Goal: Information Seeking & Learning: Learn about a topic

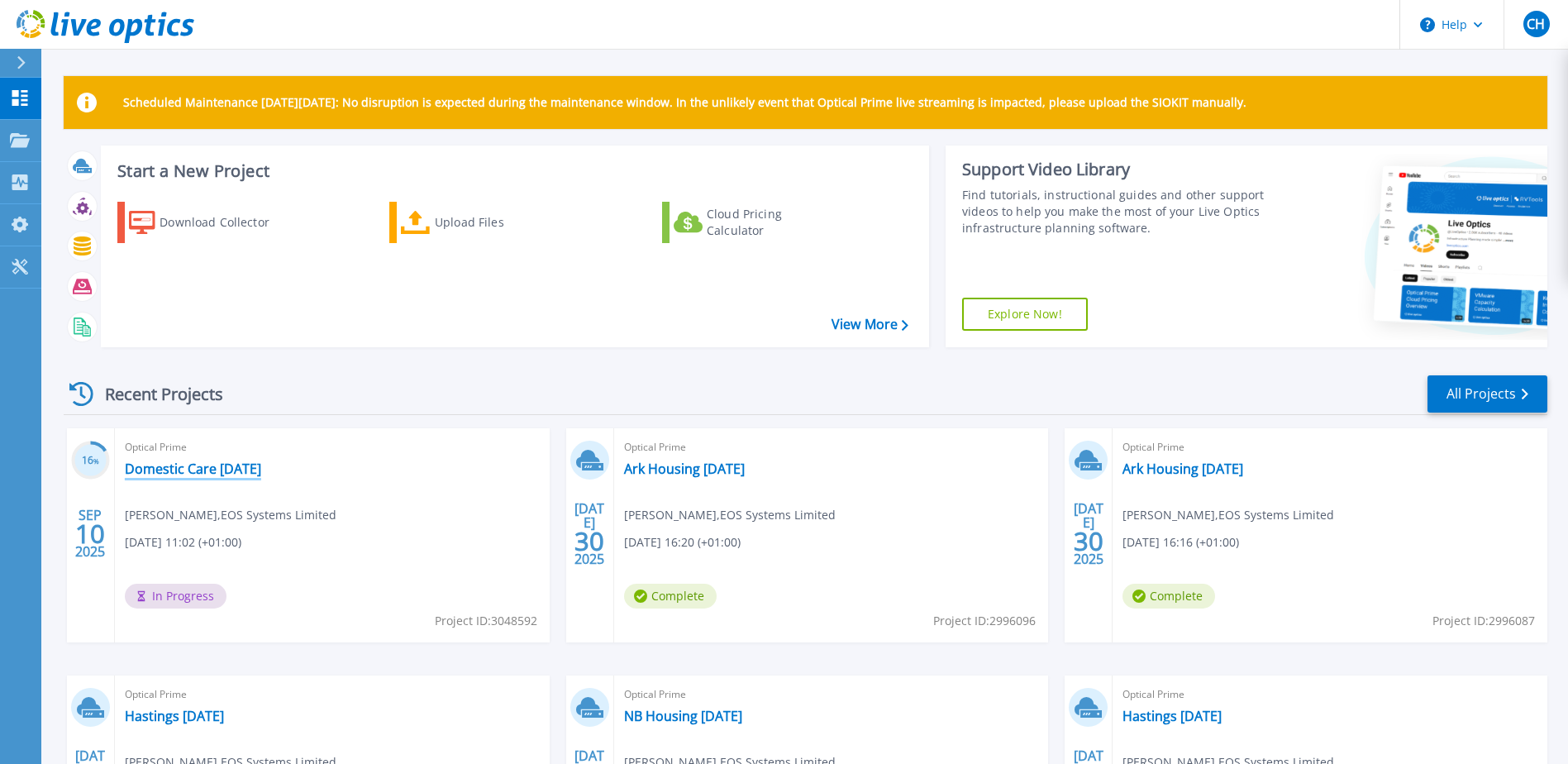
click at [245, 469] on link "Domestic Care [DATE]" at bounding box center [192, 468] width 136 height 17
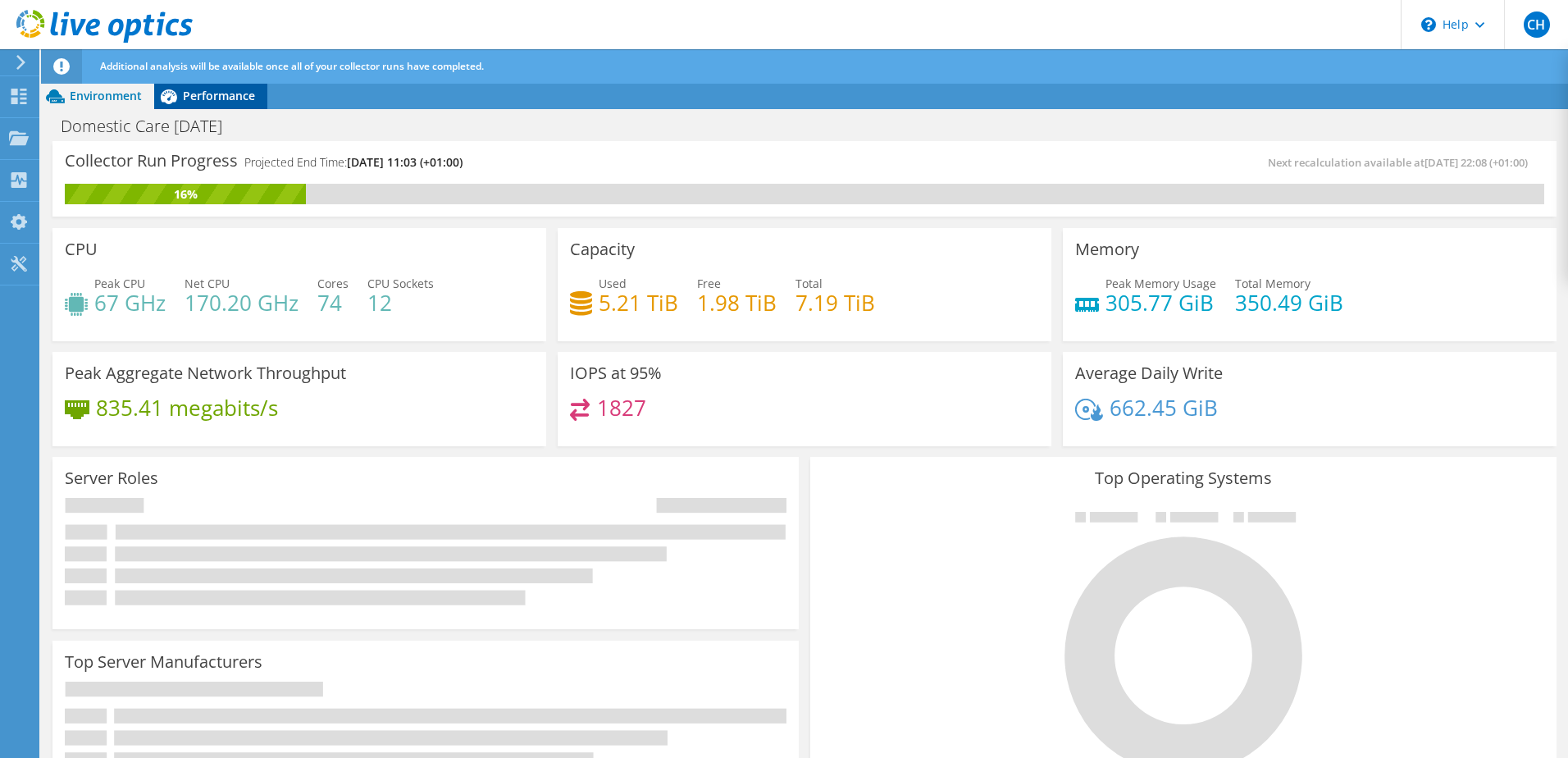
click at [201, 93] on span "Performance" at bounding box center [219, 96] width 72 height 16
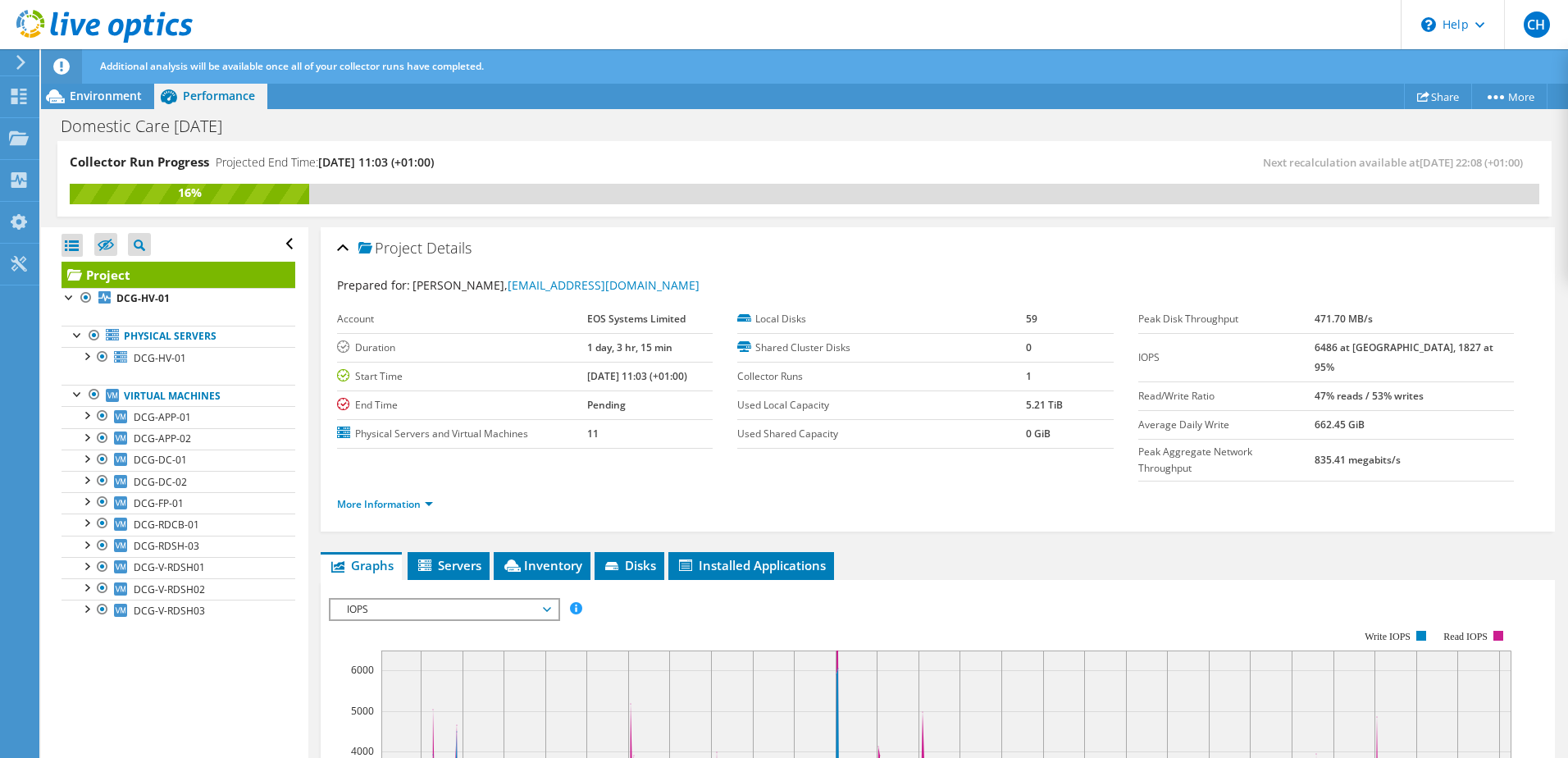
scroll to position [164, 0]
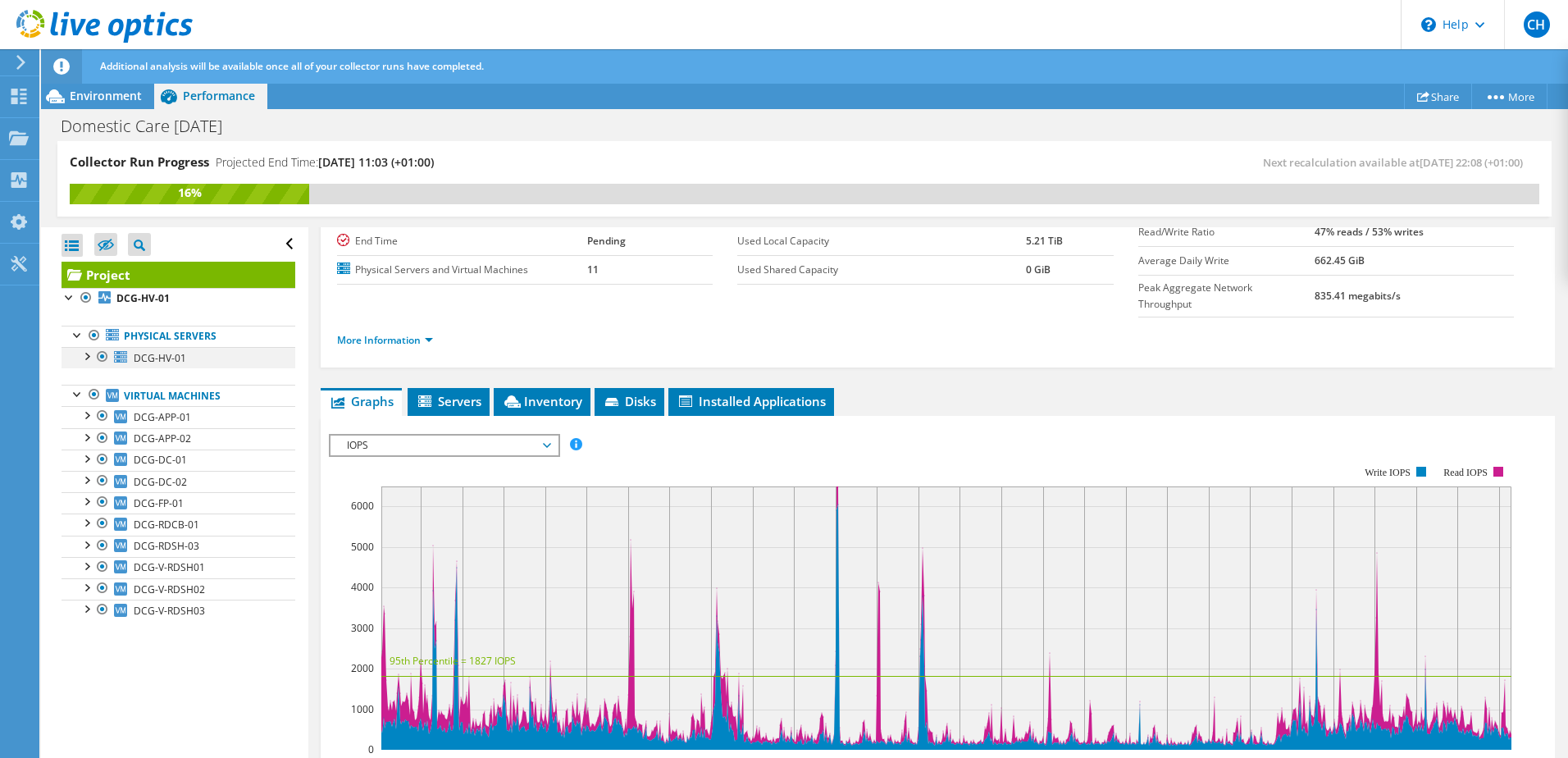
click at [84, 358] on div at bounding box center [86, 355] width 17 height 17
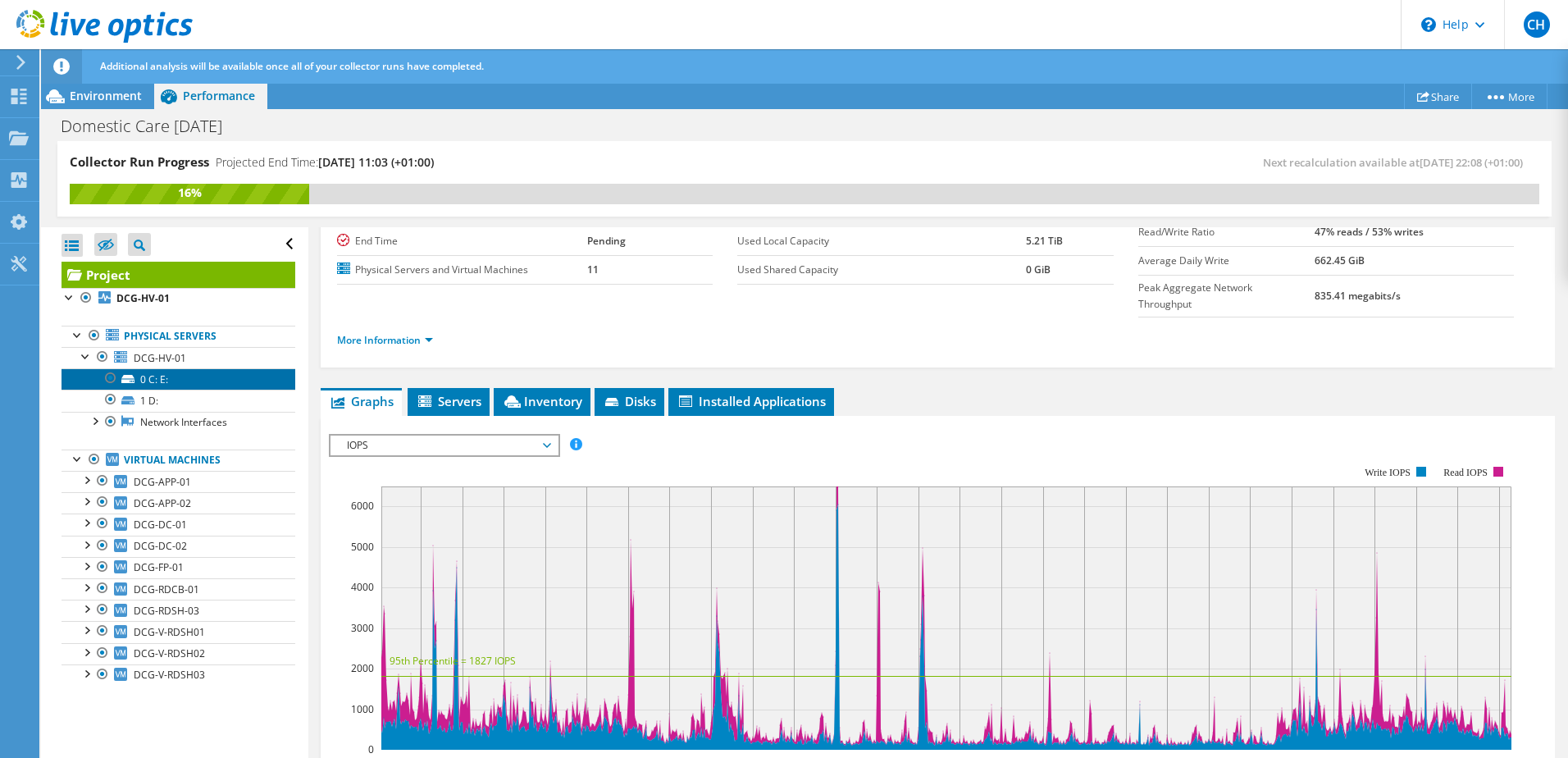
click at [141, 379] on link "0 C: E:" at bounding box center [178, 379] width 234 height 21
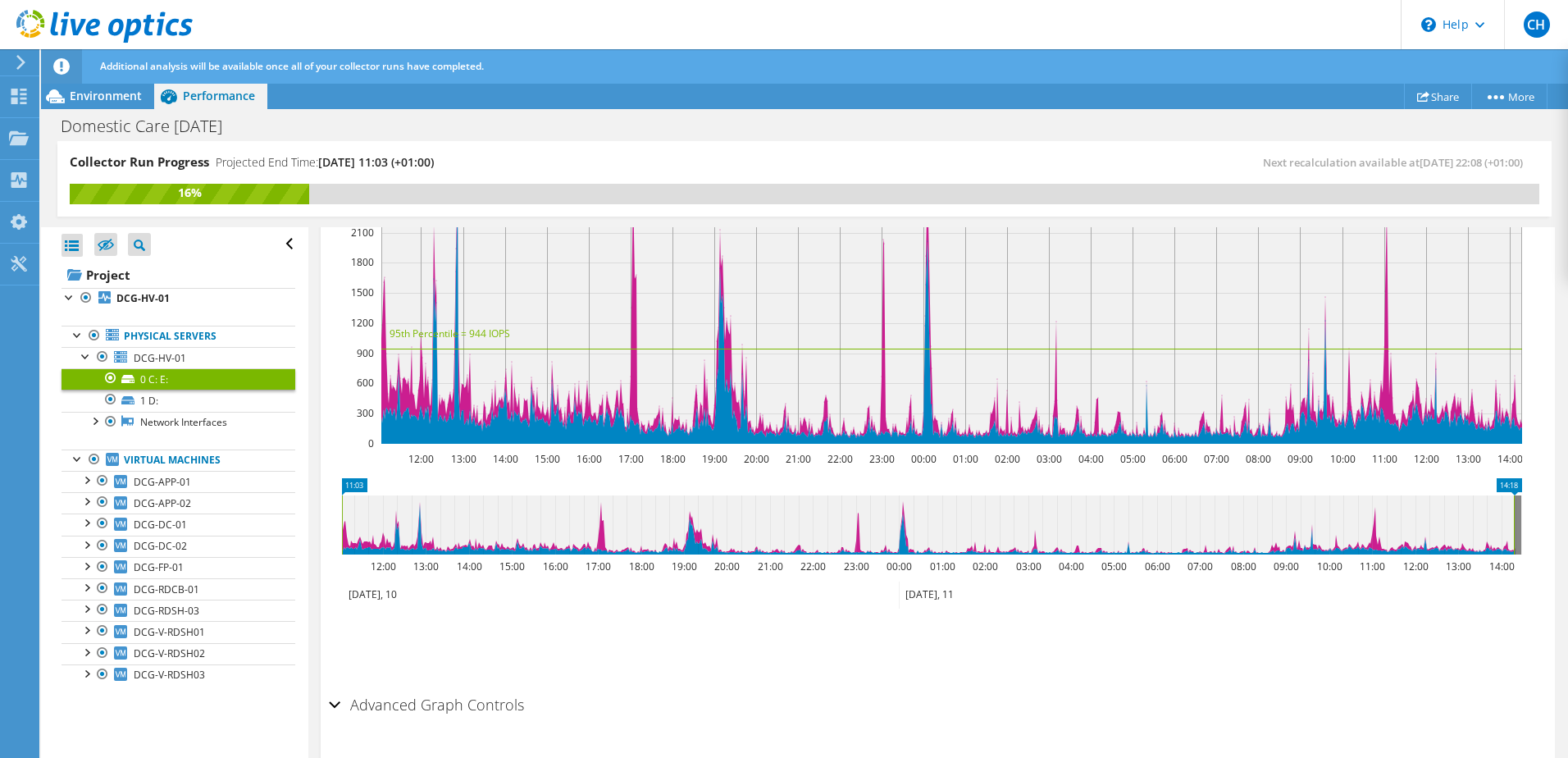
scroll to position [450, 0]
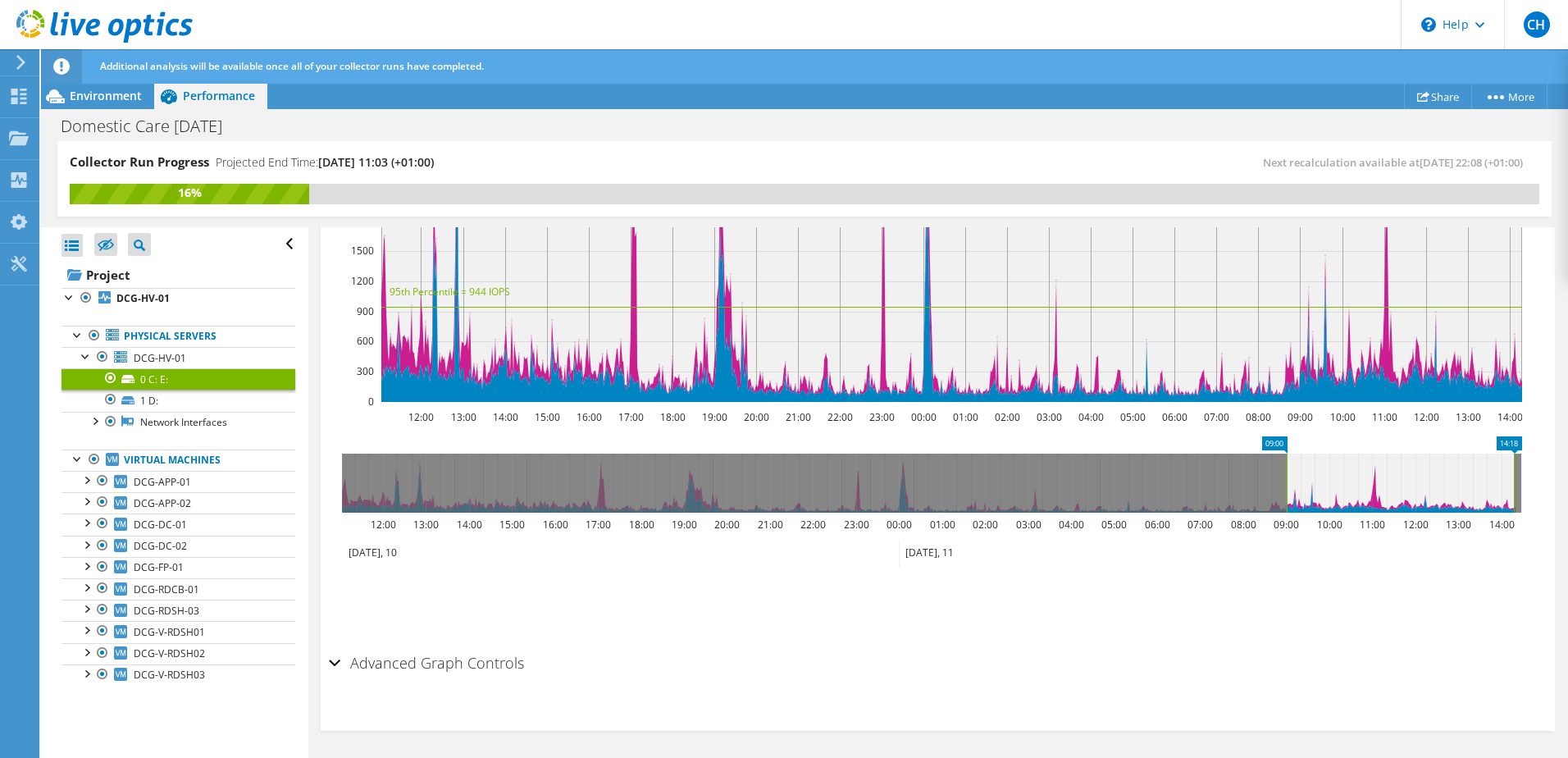
drag, startPoint x: 341, startPoint y: 470, endPoint x: 1285, endPoint y: 462, distance: 944.0
click at [1285, 462] on rect at bounding box center [1286, 483] width 6 height 59
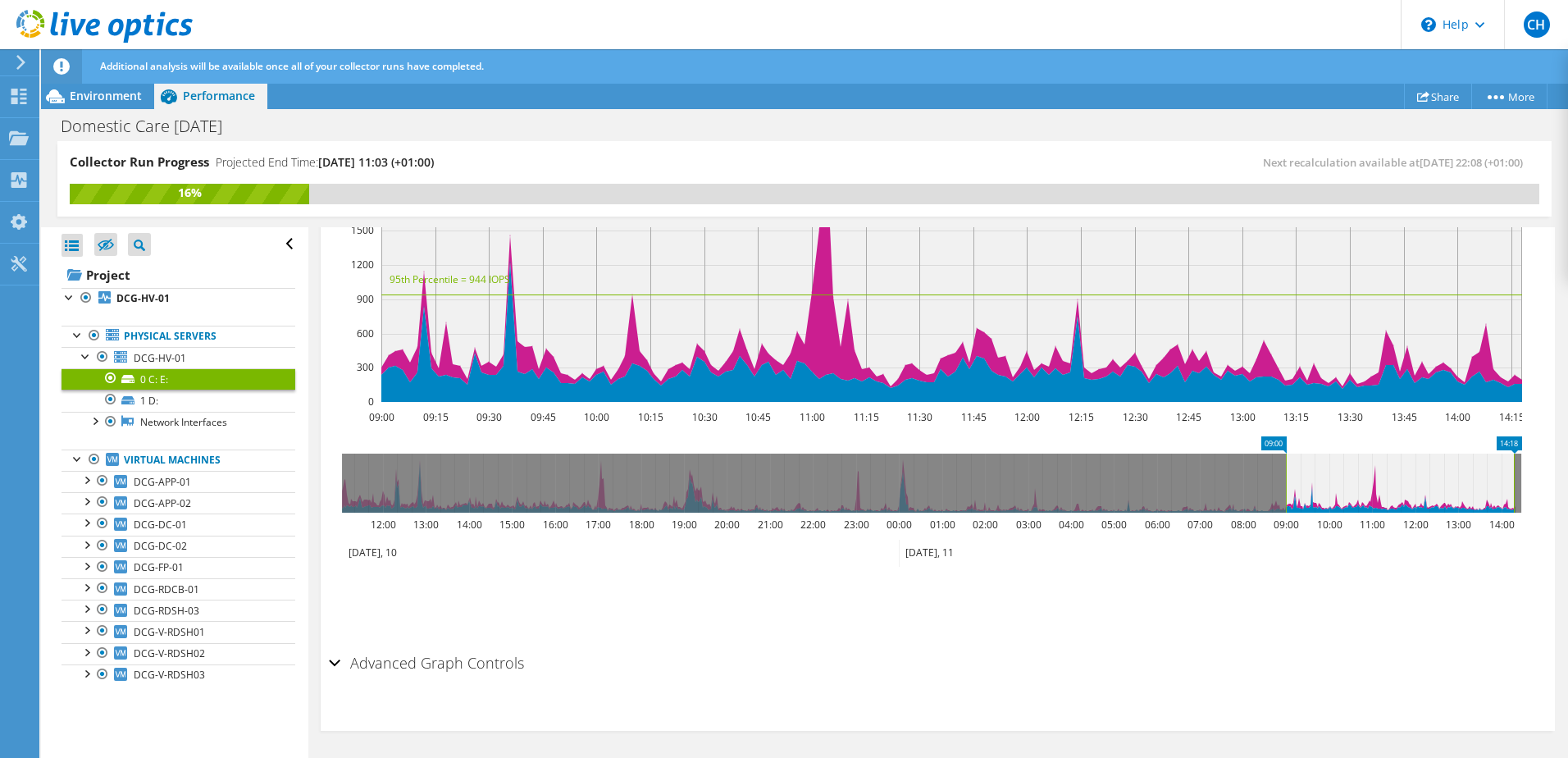
click at [1075, 685] on div "Advanced Graph Controls Time Display Mode: UTC-12:00 UTC-11:00 UTC-10:00 UTC-09…" at bounding box center [937, 689] width 1218 height 84
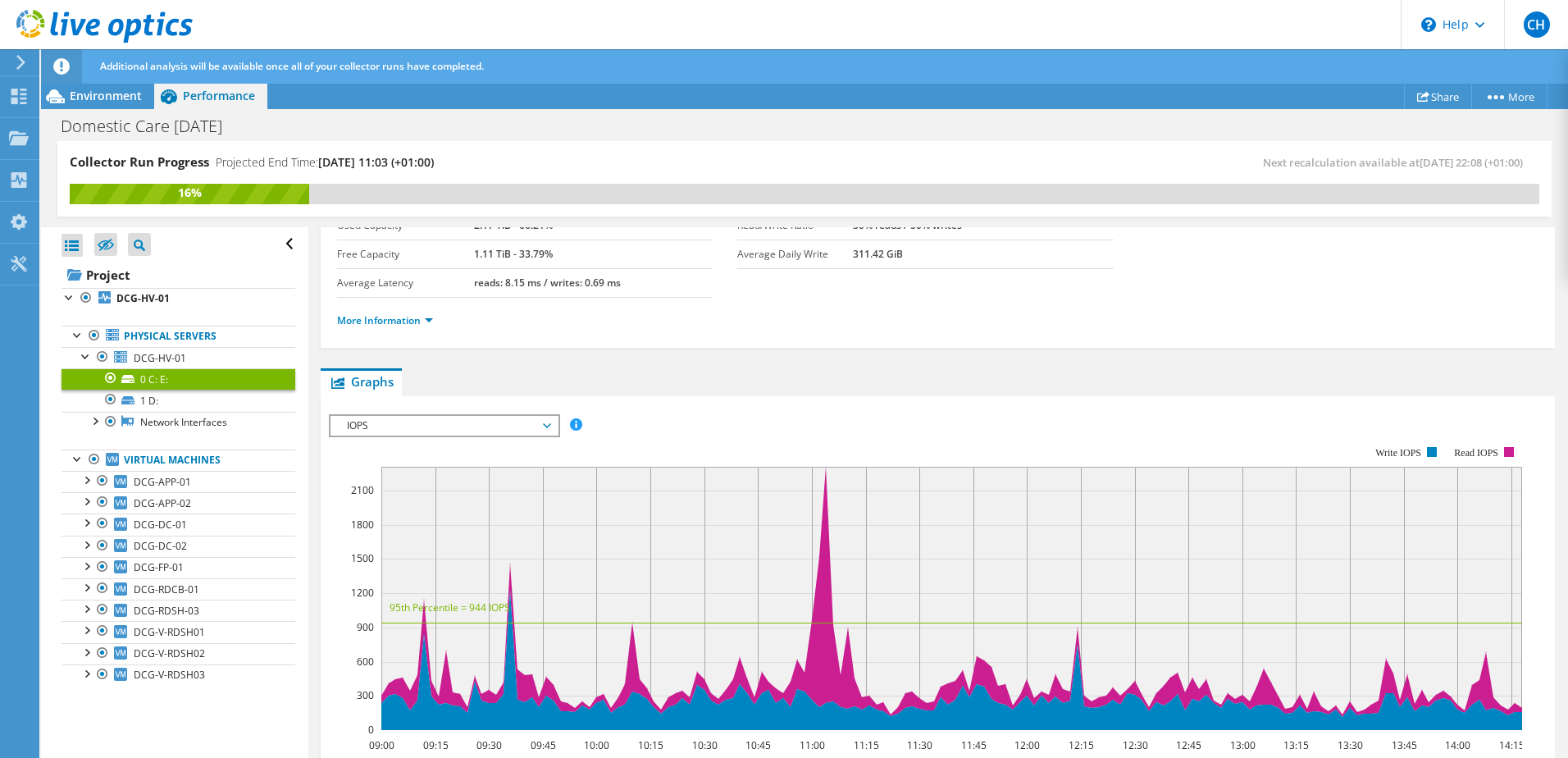
scroll to position [204, 0]
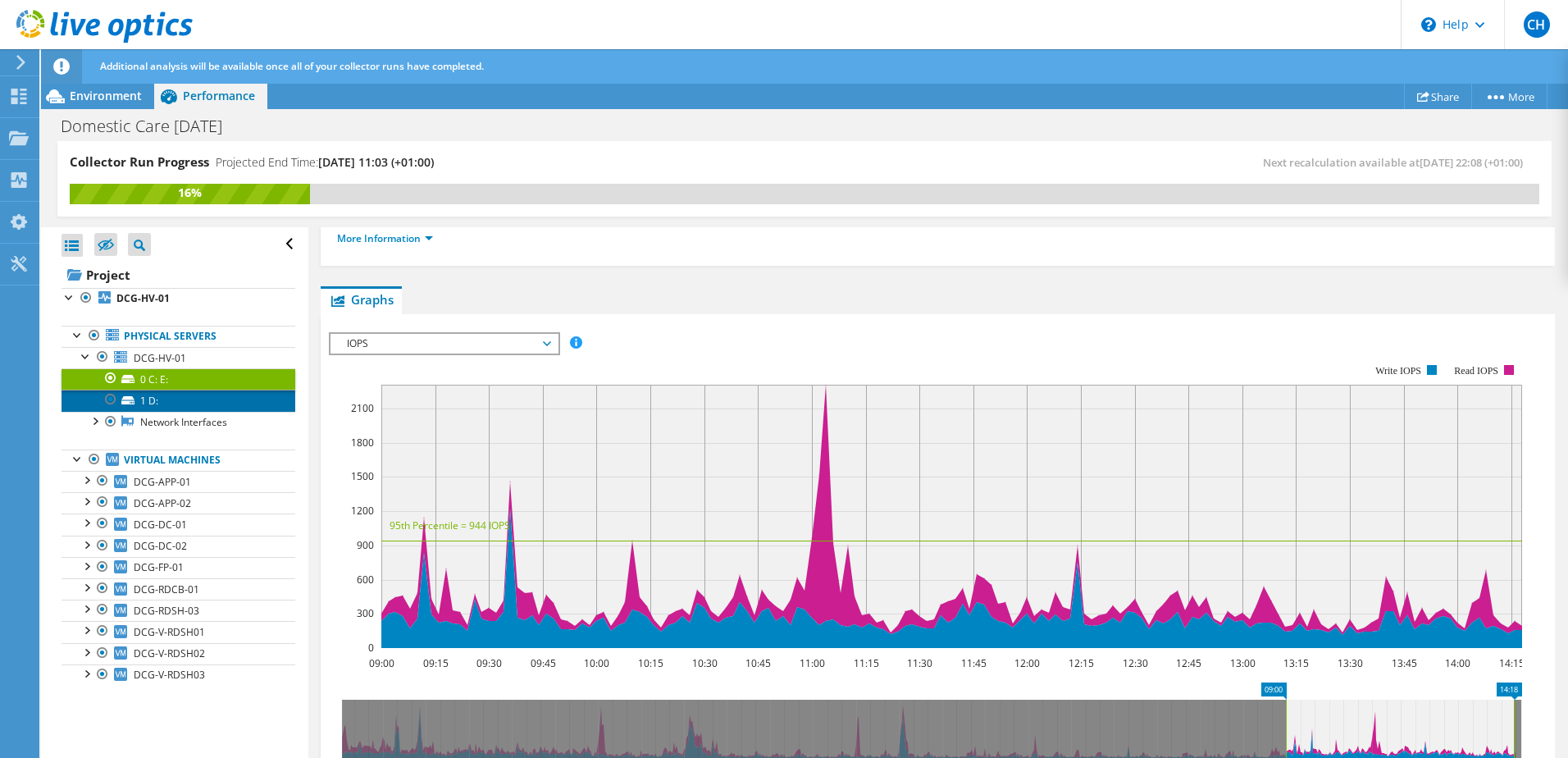
click at [147, 396] on link "1 D:" at bounding box center [178, 400] width 234 height 21
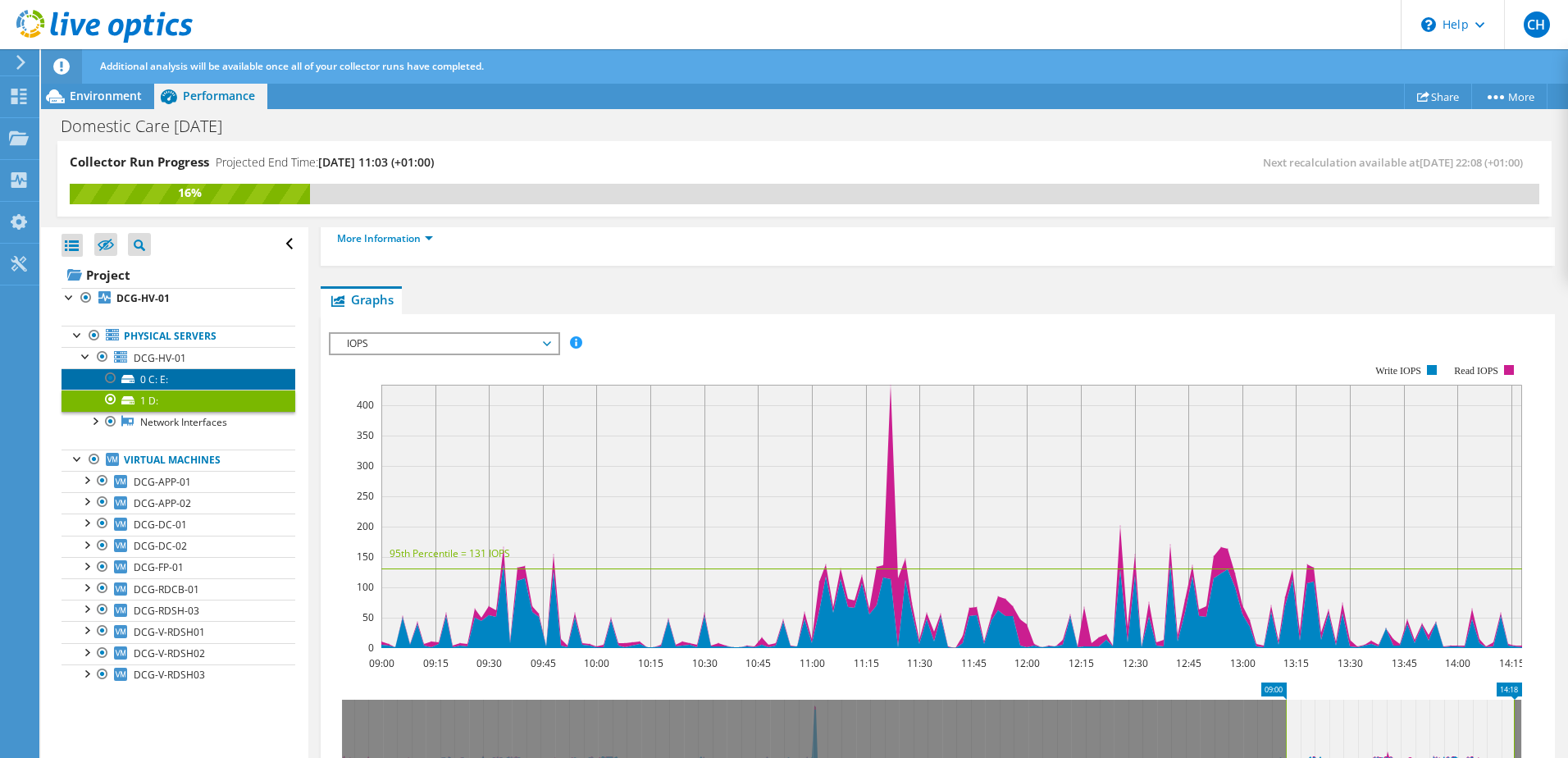
click at [165, 380] on link "0 C: E:" at bounding box center [178, 379] width 234 height 21
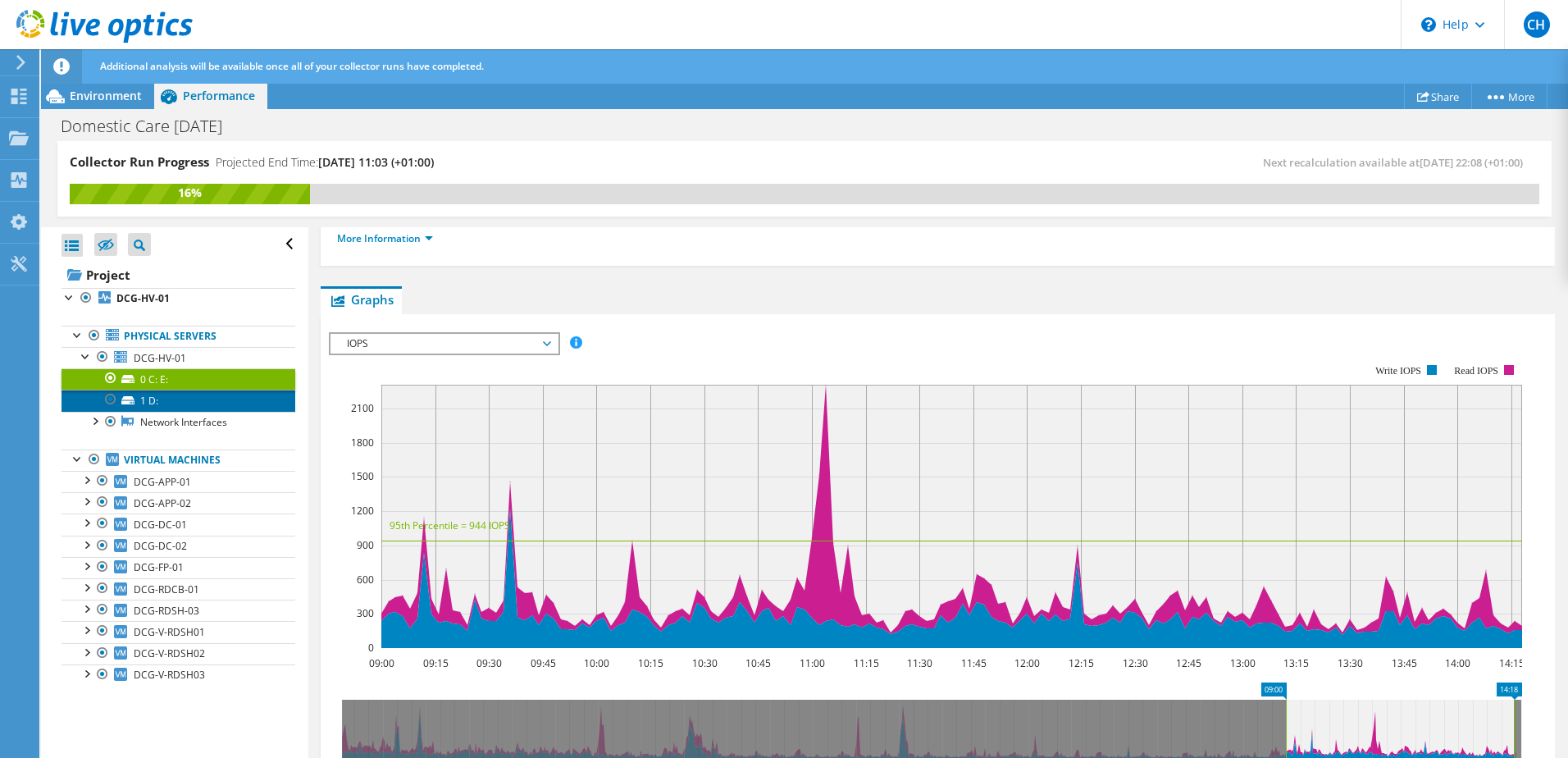
click at [166, 404] on link "1 D:" at bounding box center [178, 400] width 234 height 21
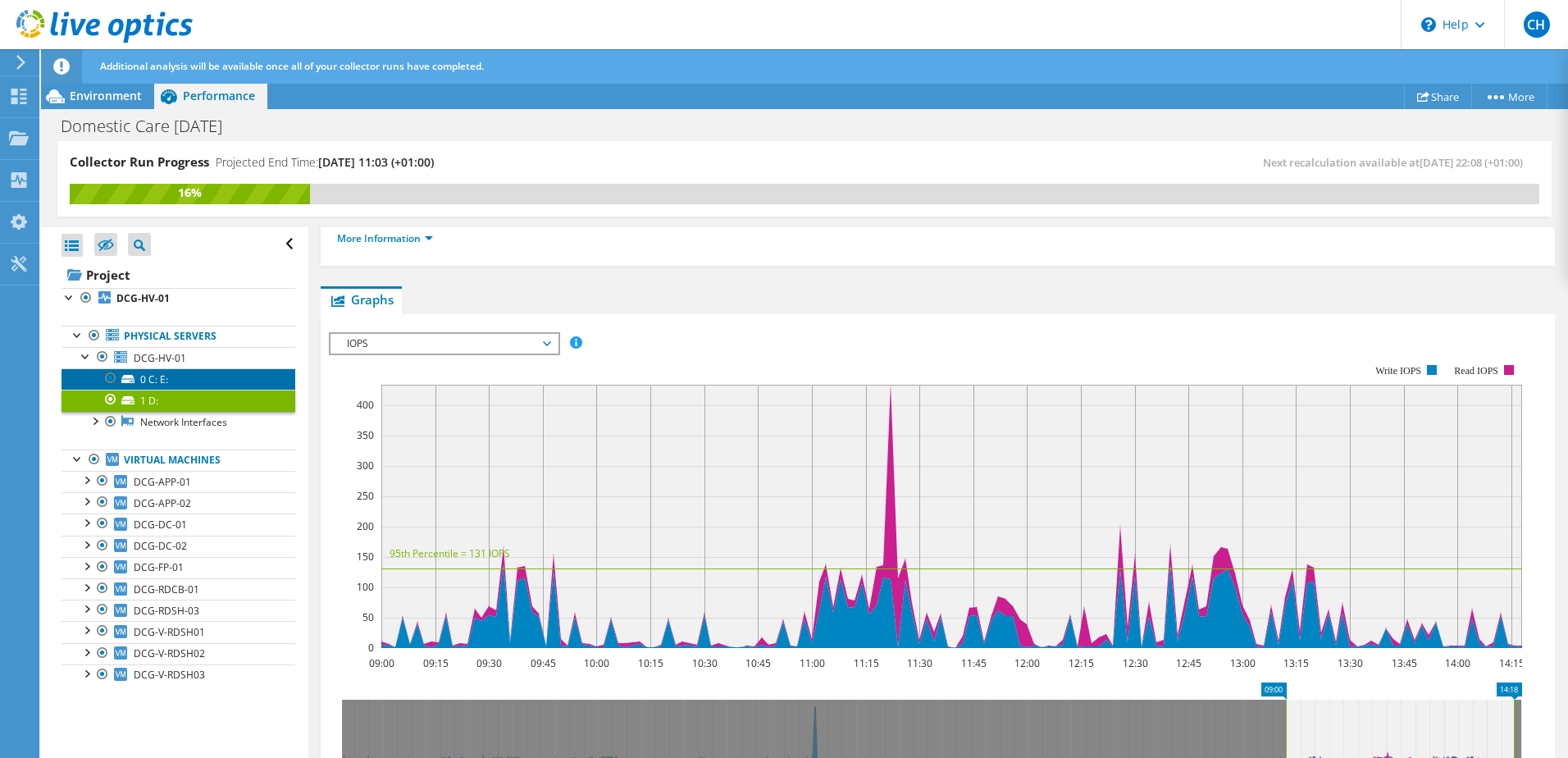
click at [166, 373] on link "0 C: E:" at bounding box center [178, 379] width 234 height 21
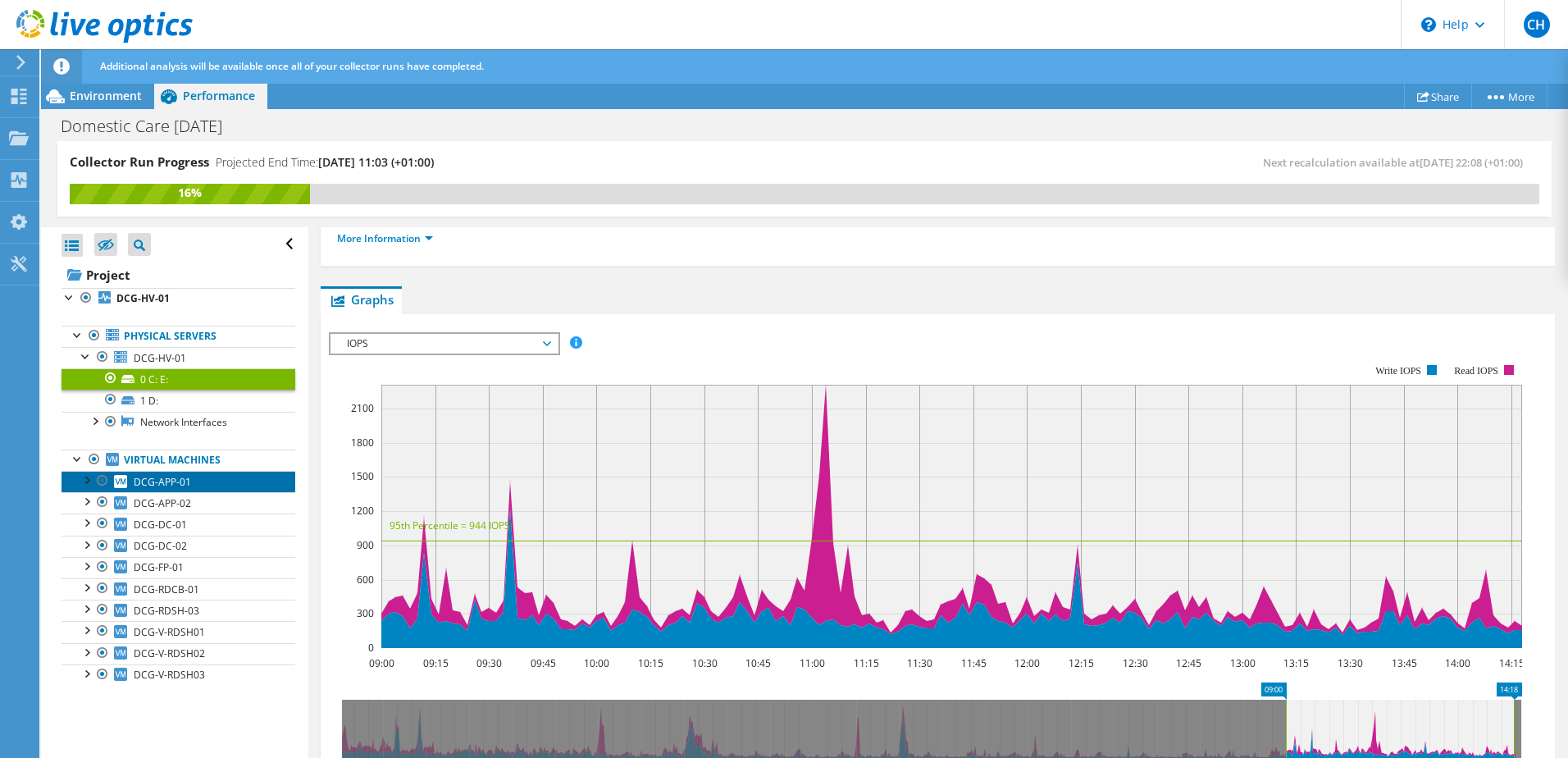
click at [165, 479] on span "DCG-APP-01" at bounding box center [163, 482] width 58 height 14
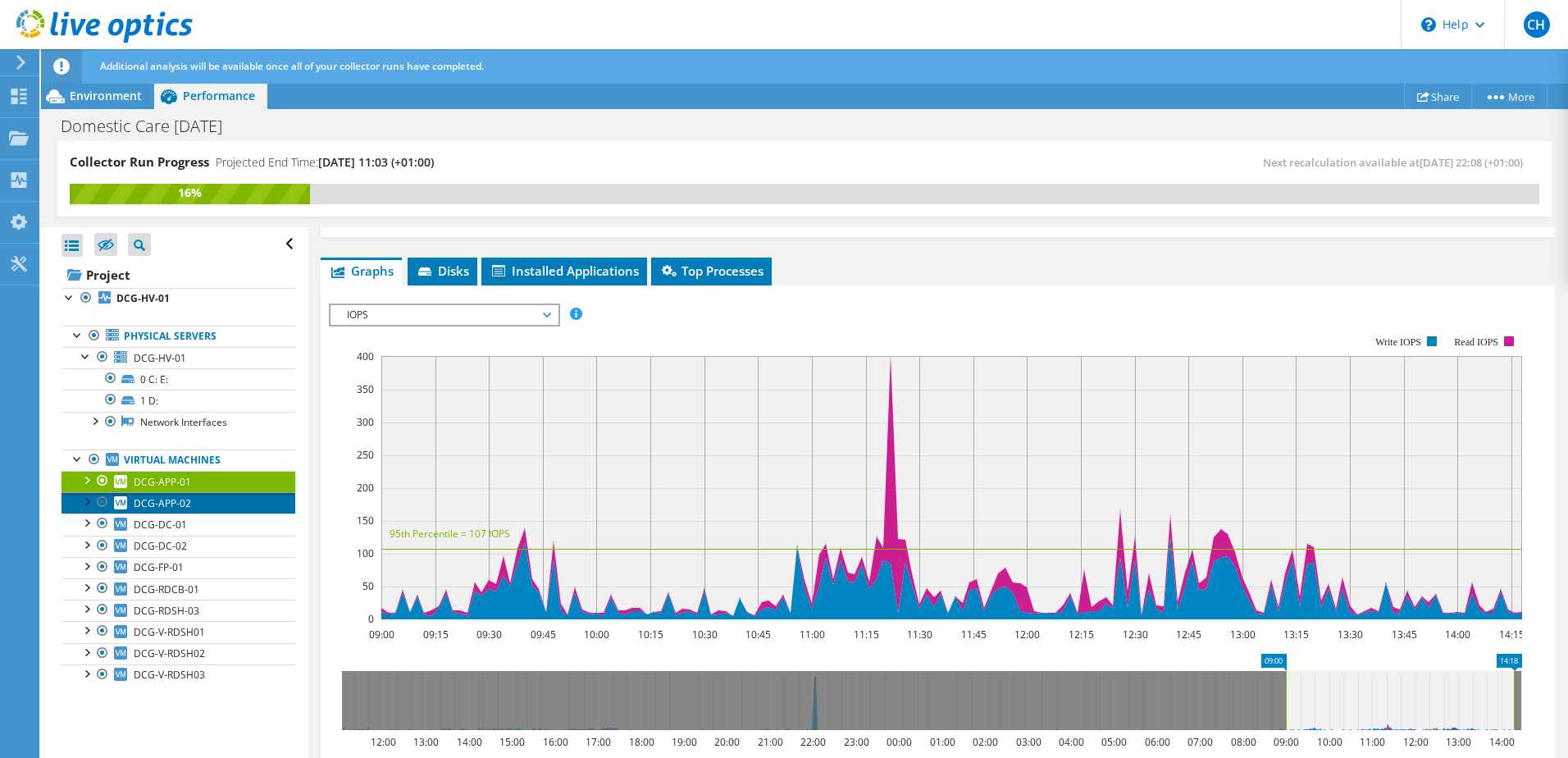
click at [173, 504] on span "DCG-APP-02" at bounding box center [163, 503] width 58 height 14
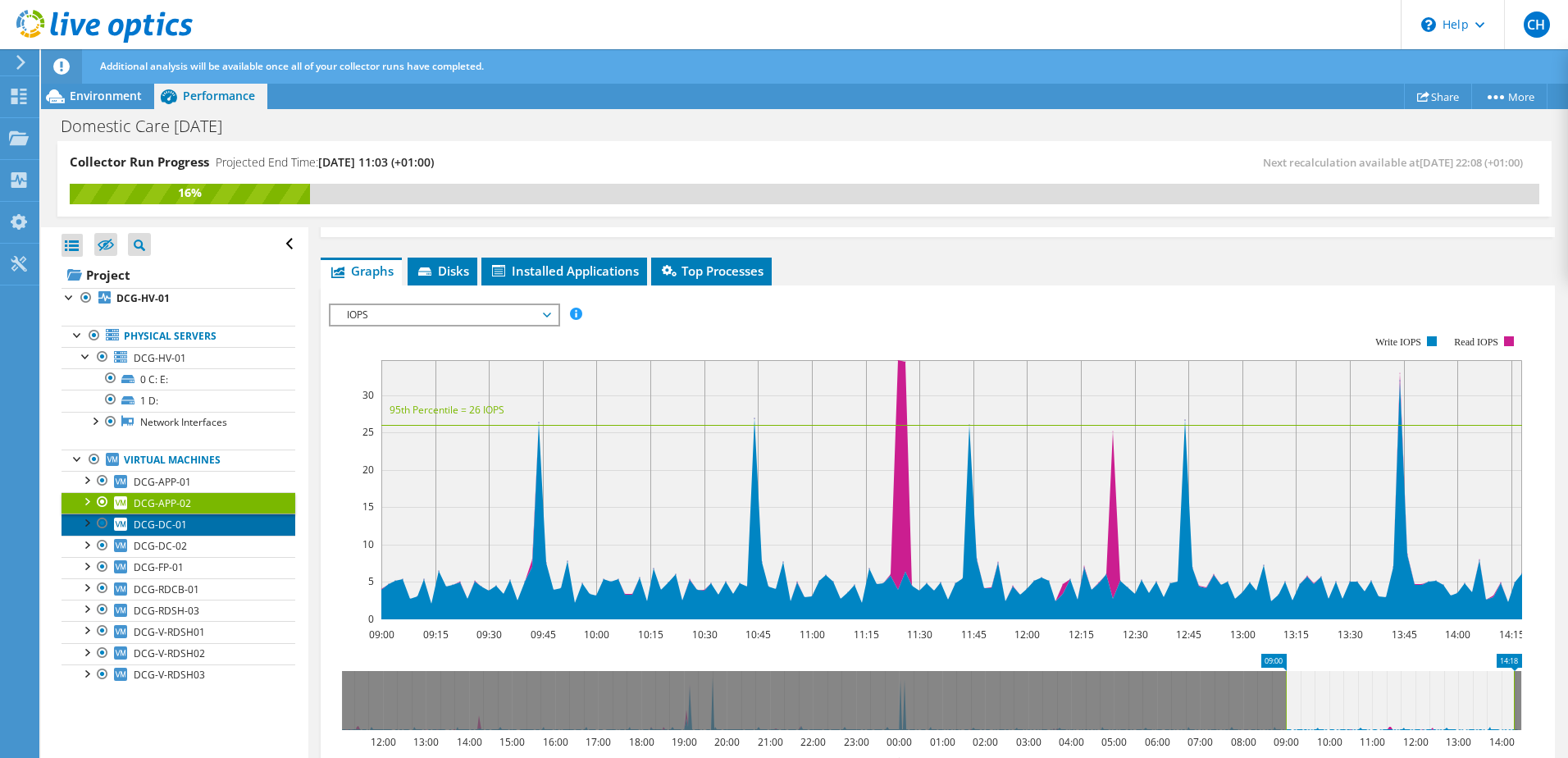
click at [159, 523] on span "DCG-DC-01" at bounding box center [160, 525] width 53 height 14
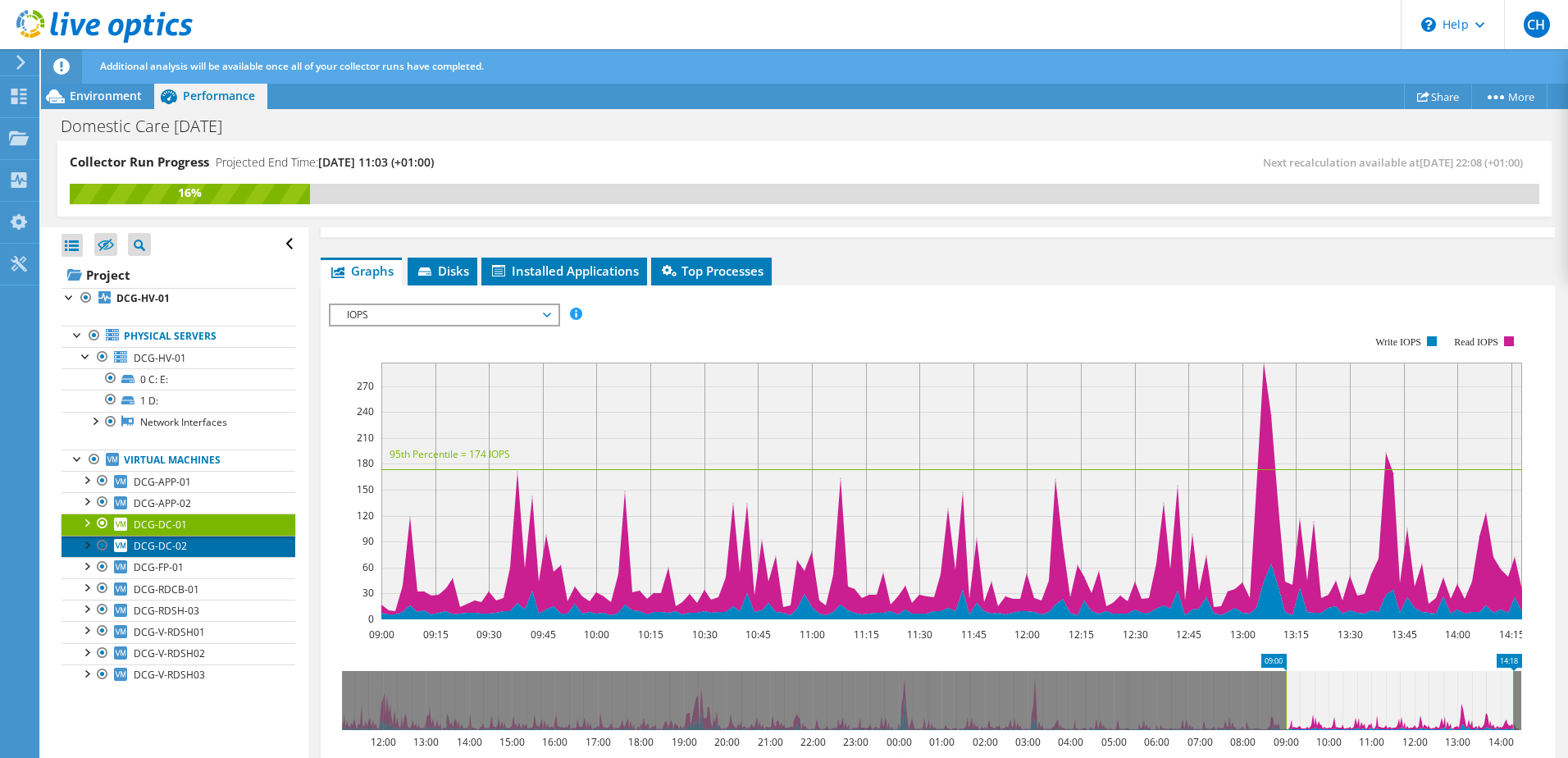
click at [166, 549] on span "DCG-DC-02" at bounding box center [160, 546] width 53 height 14
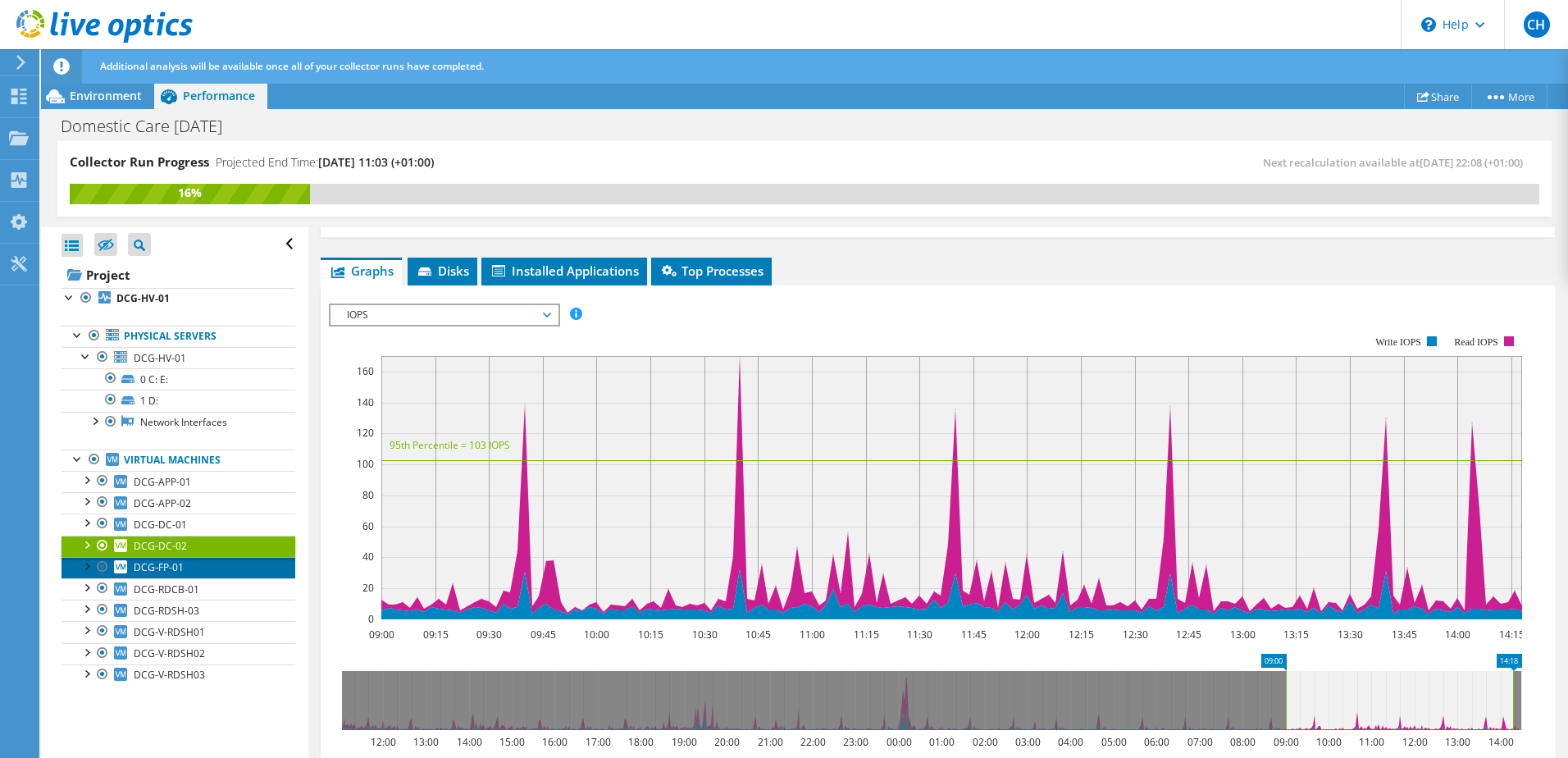
click at [167, 569] on span "DCG-FP-01" at bounding box center [159, 567] width 50 height 14
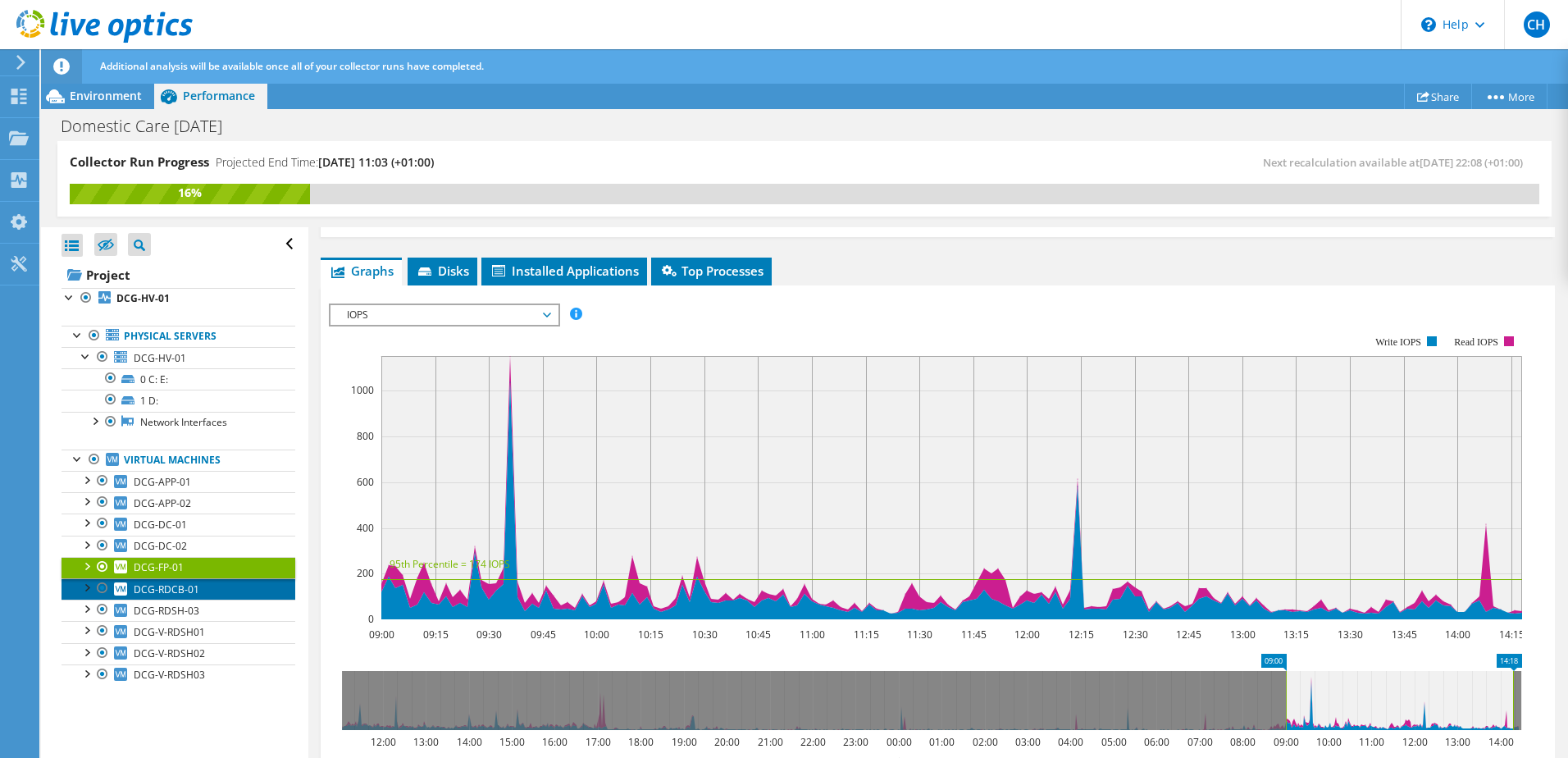
click at [168, 591] on span "DCG-RDCB-01" at bounding box center [166, 590] width 66 height 14
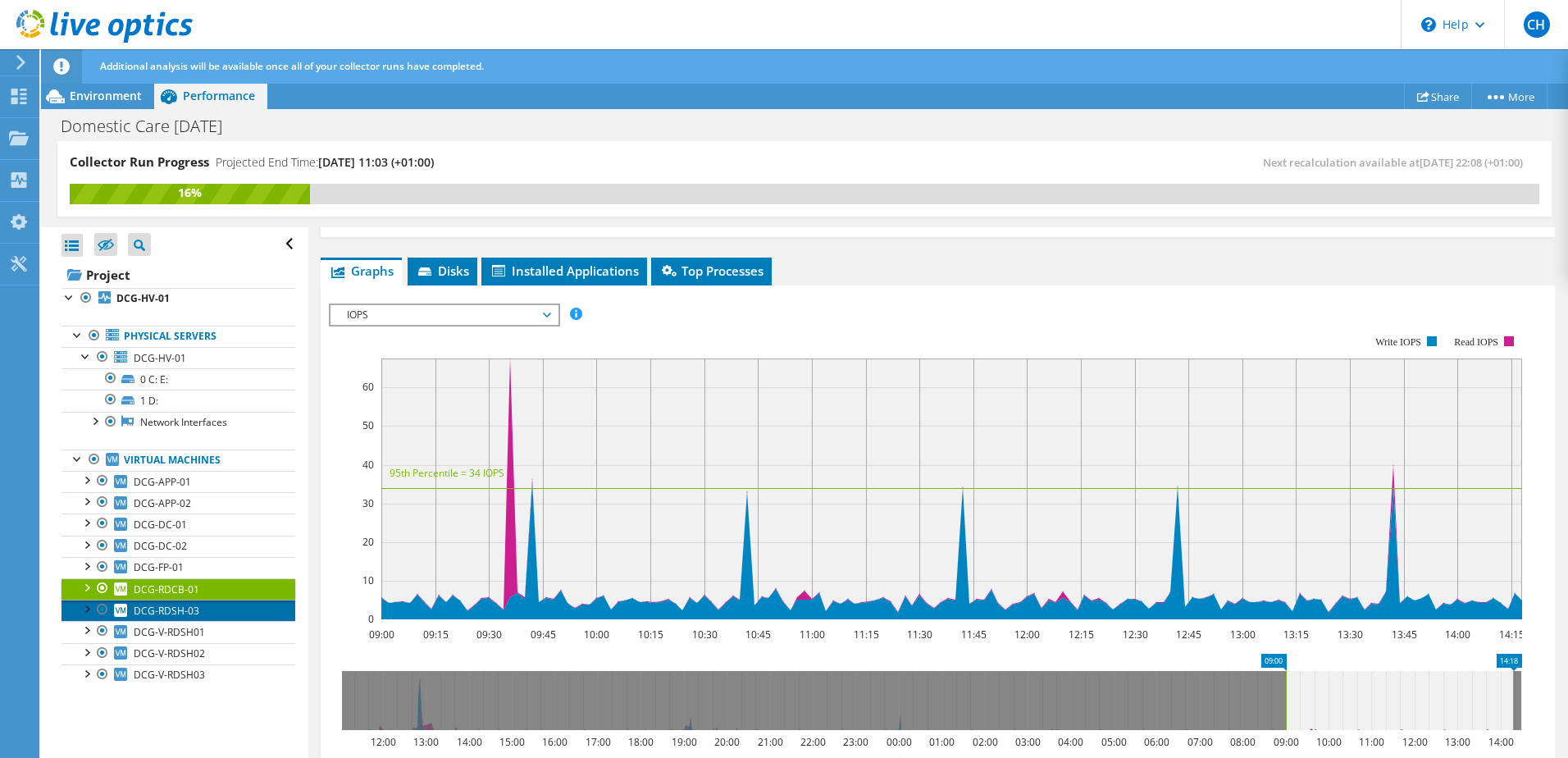
click at [179, 612] on span "DCG-RDSH-03" at bounding box center [166, 611] width 66 height 14
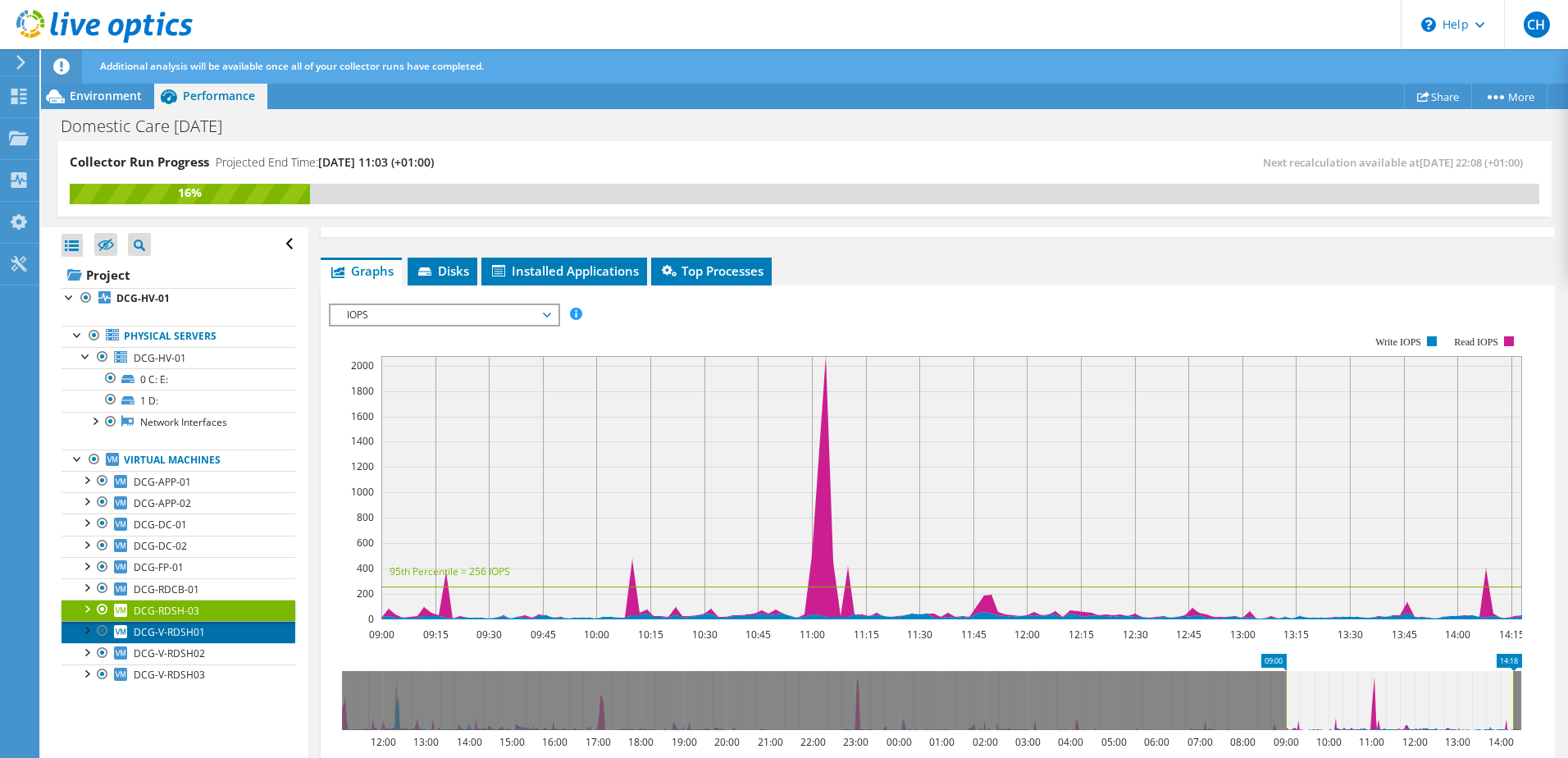
click at [180, 631] on span "DCG-V-RDSH01" at bounding box center [169, 632] width 71 height 14
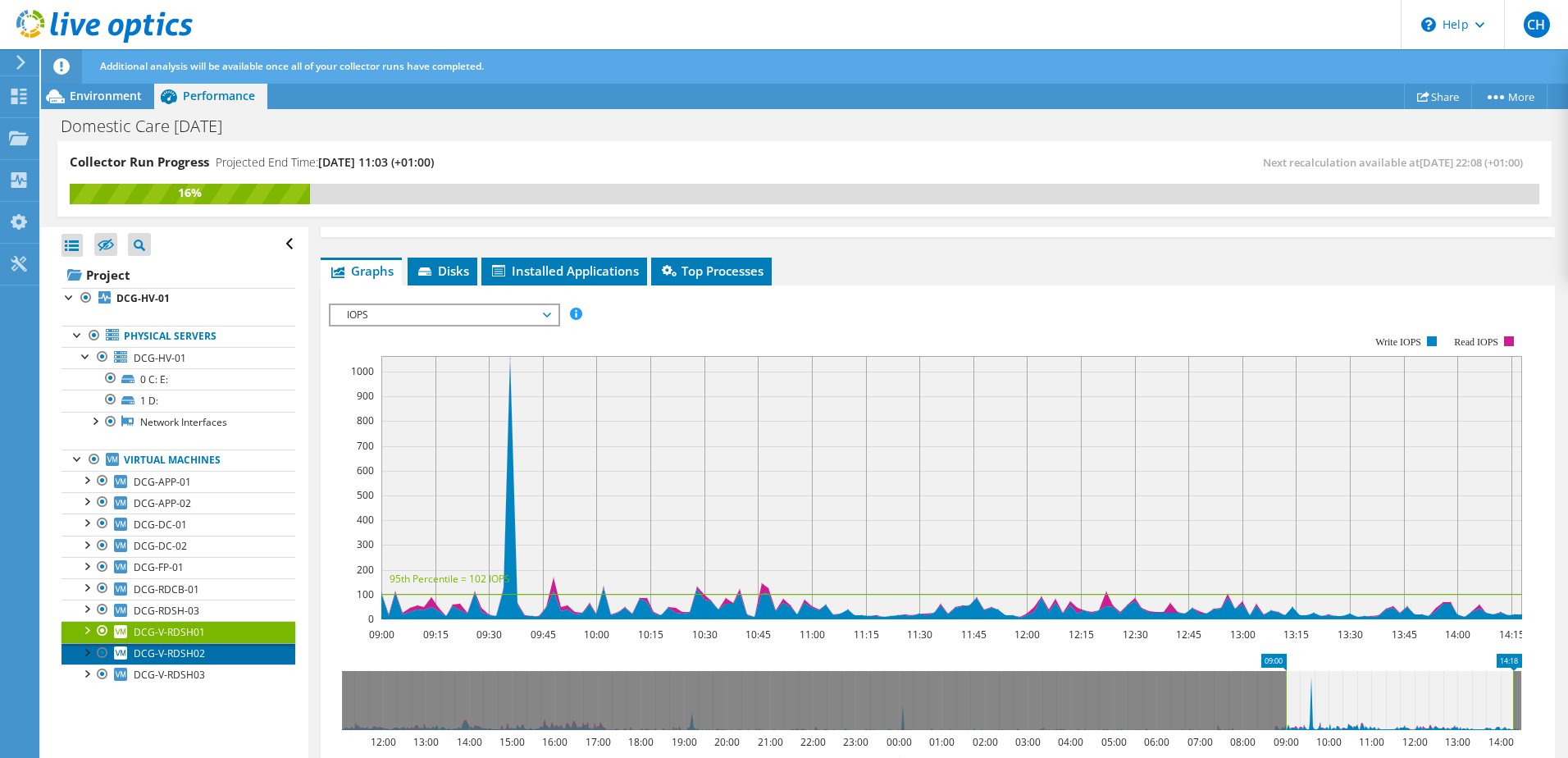
click at [203, 655] on span "DCG-V-RDSH02" at bounding box center [169, 654] width 71 height 14
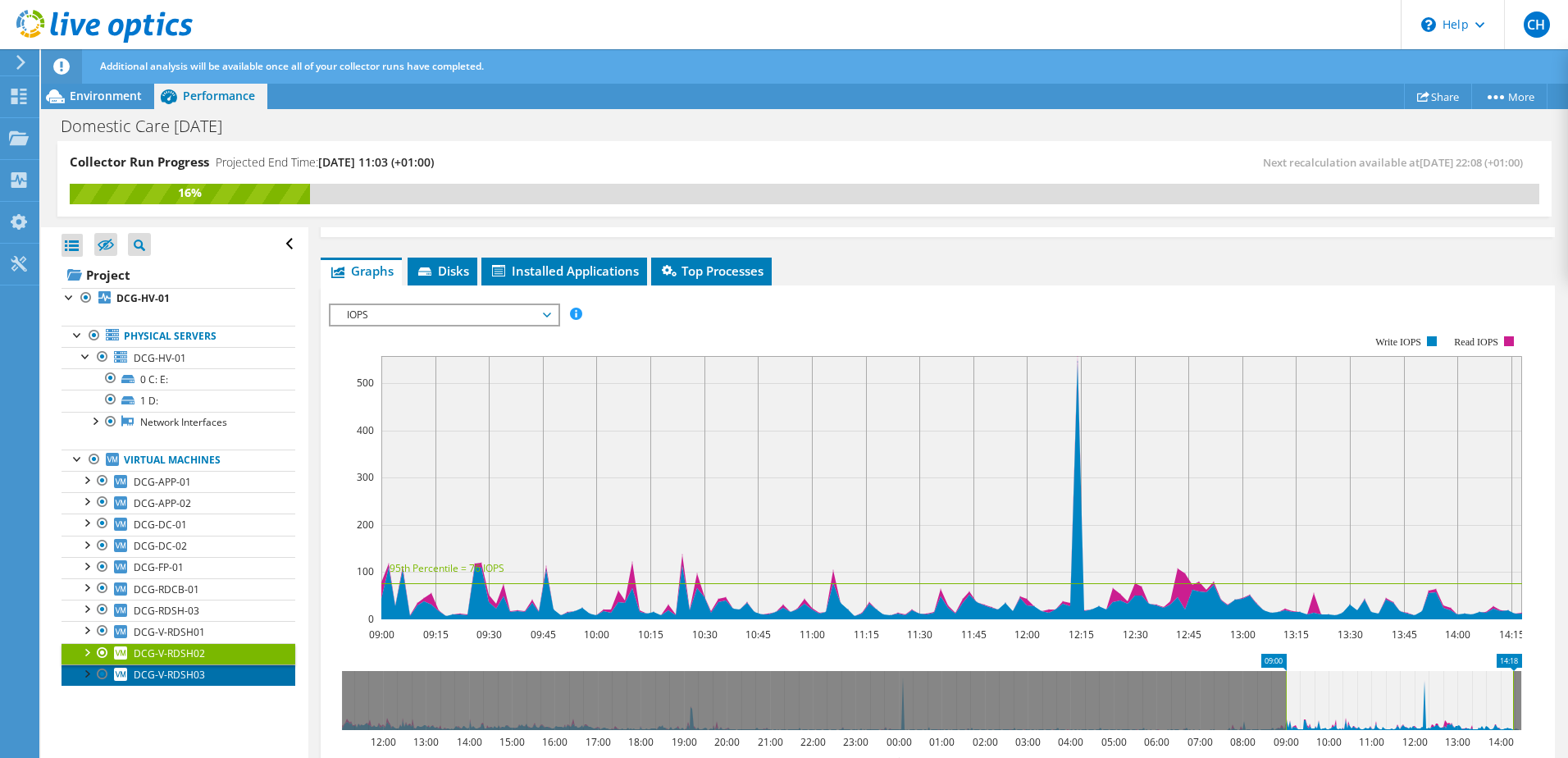
click at [199, 674] on span "DCG-V-RDSH03" at bounding box center [169, 675] width 71 height 14
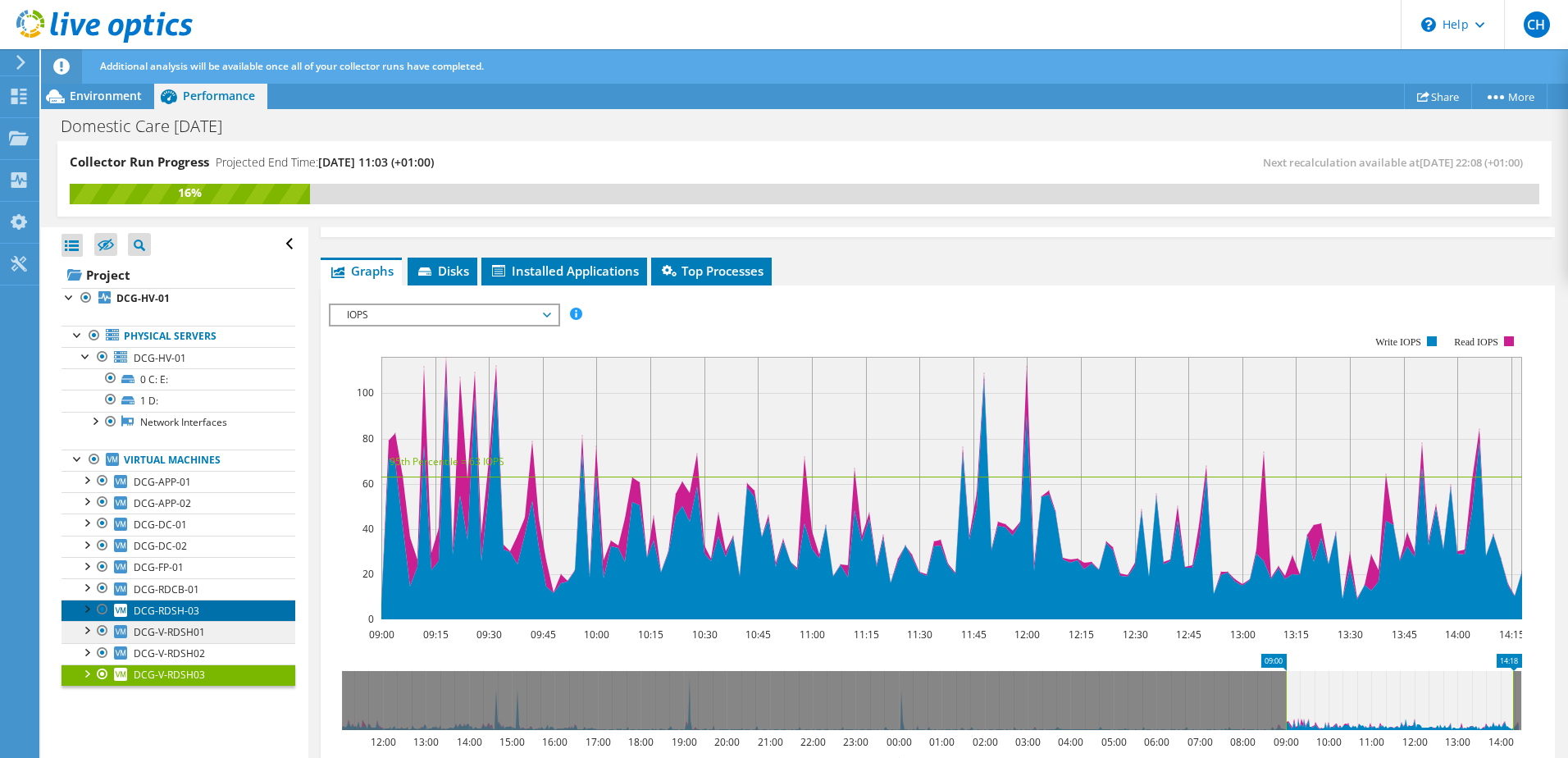
drag, startPoint x: 193, startPoint y: 614, endPoint x: 252, endPoint y: 631, distance: 61.4
click at [193, 614] on span "DCG-RDSH-03" at bounding box center [166, 611] width 66 height 14
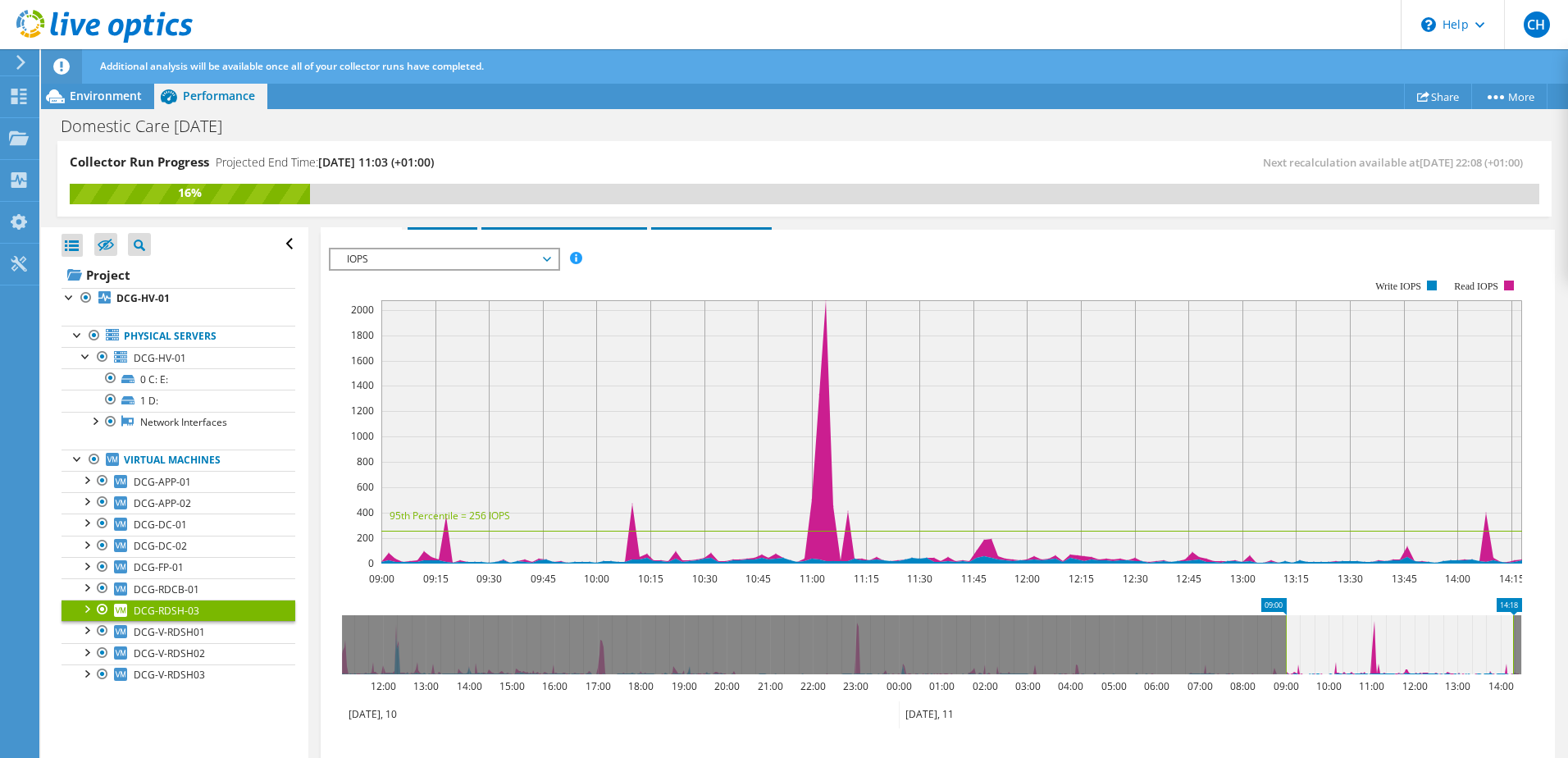
scroll to position [287, 0]
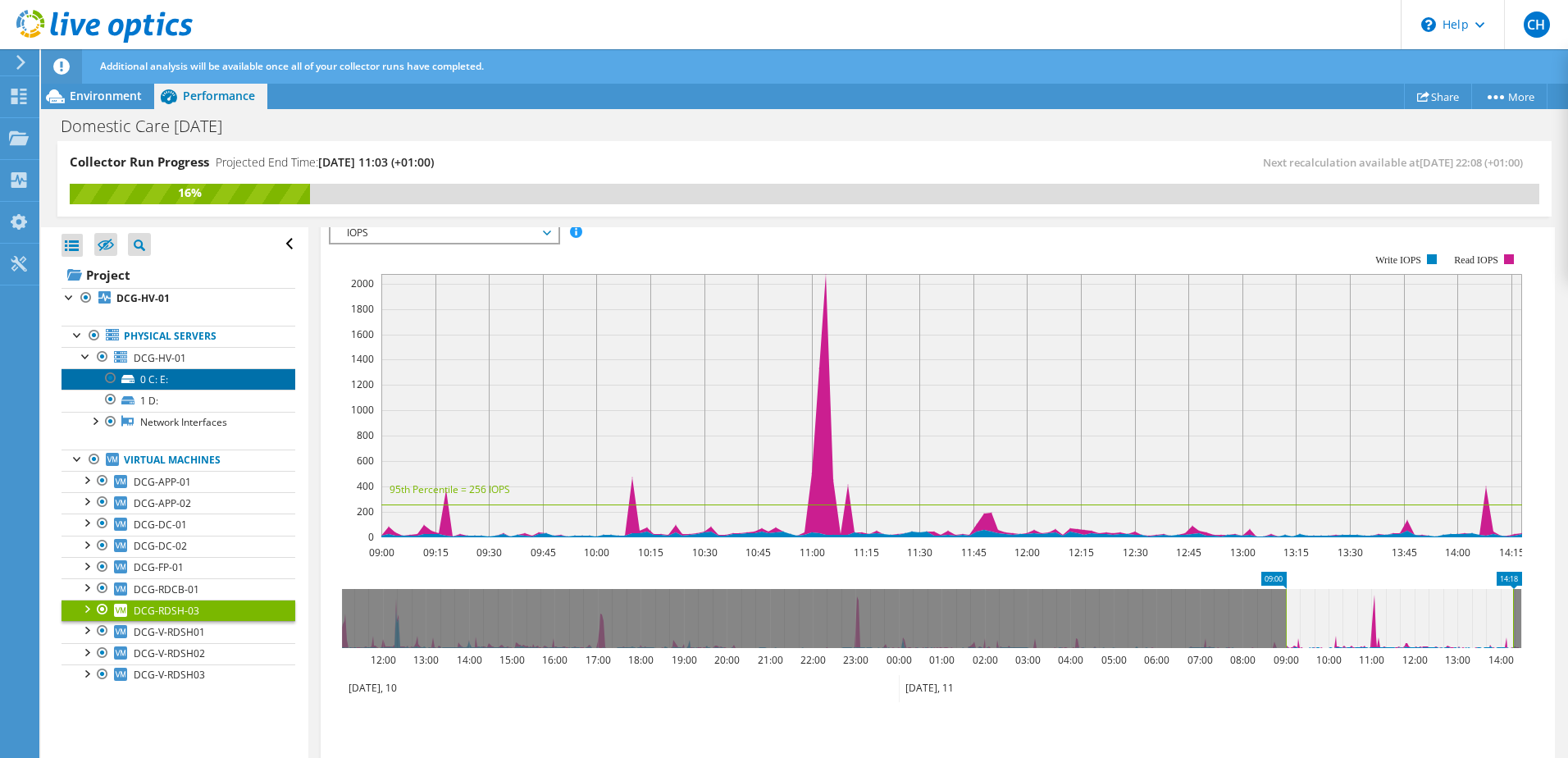
click at [148, 379] on link "0 C: E:" at bounding box center [178, 379] width 234 height 21
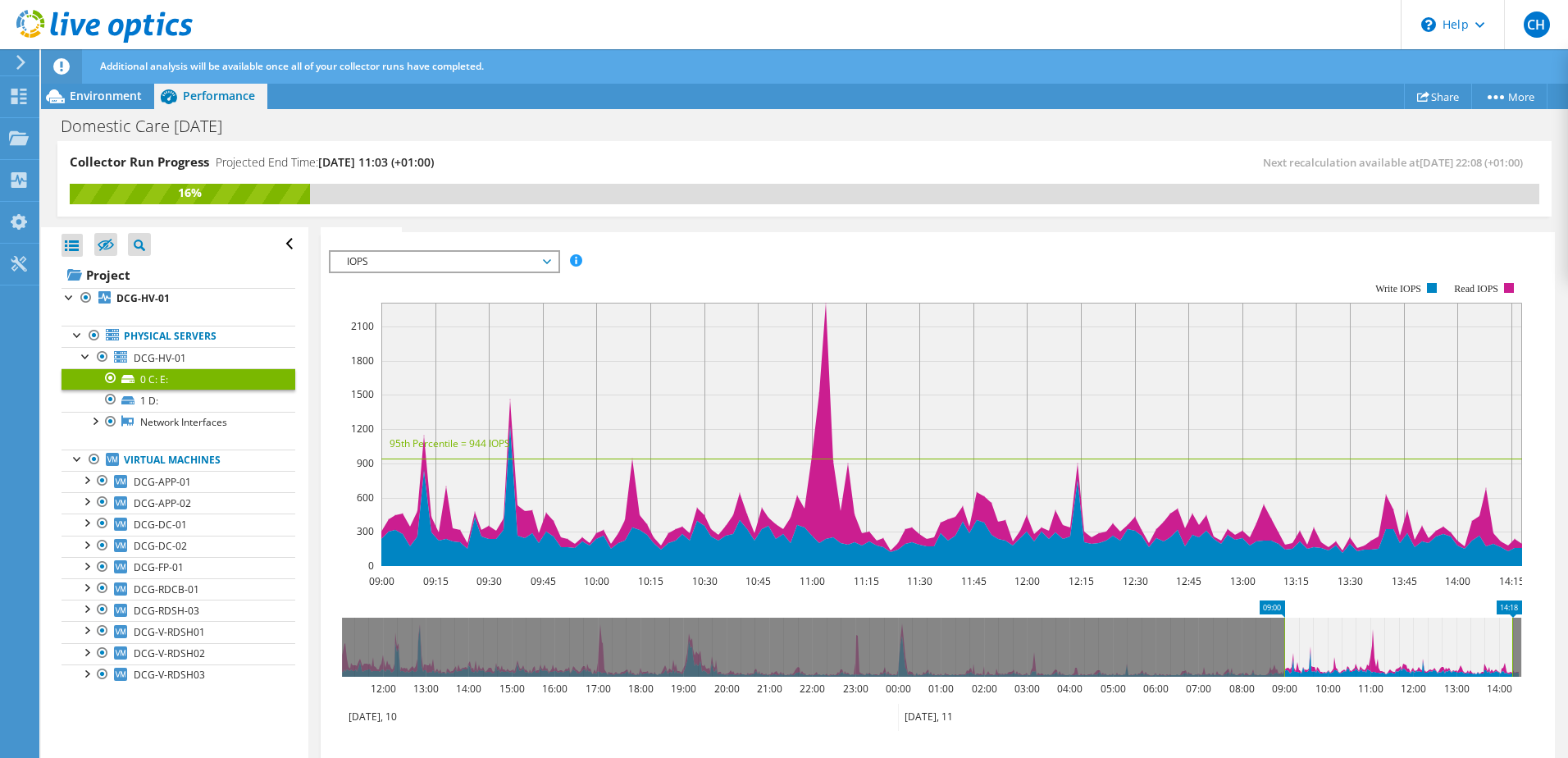
scroll to position [315, 0]
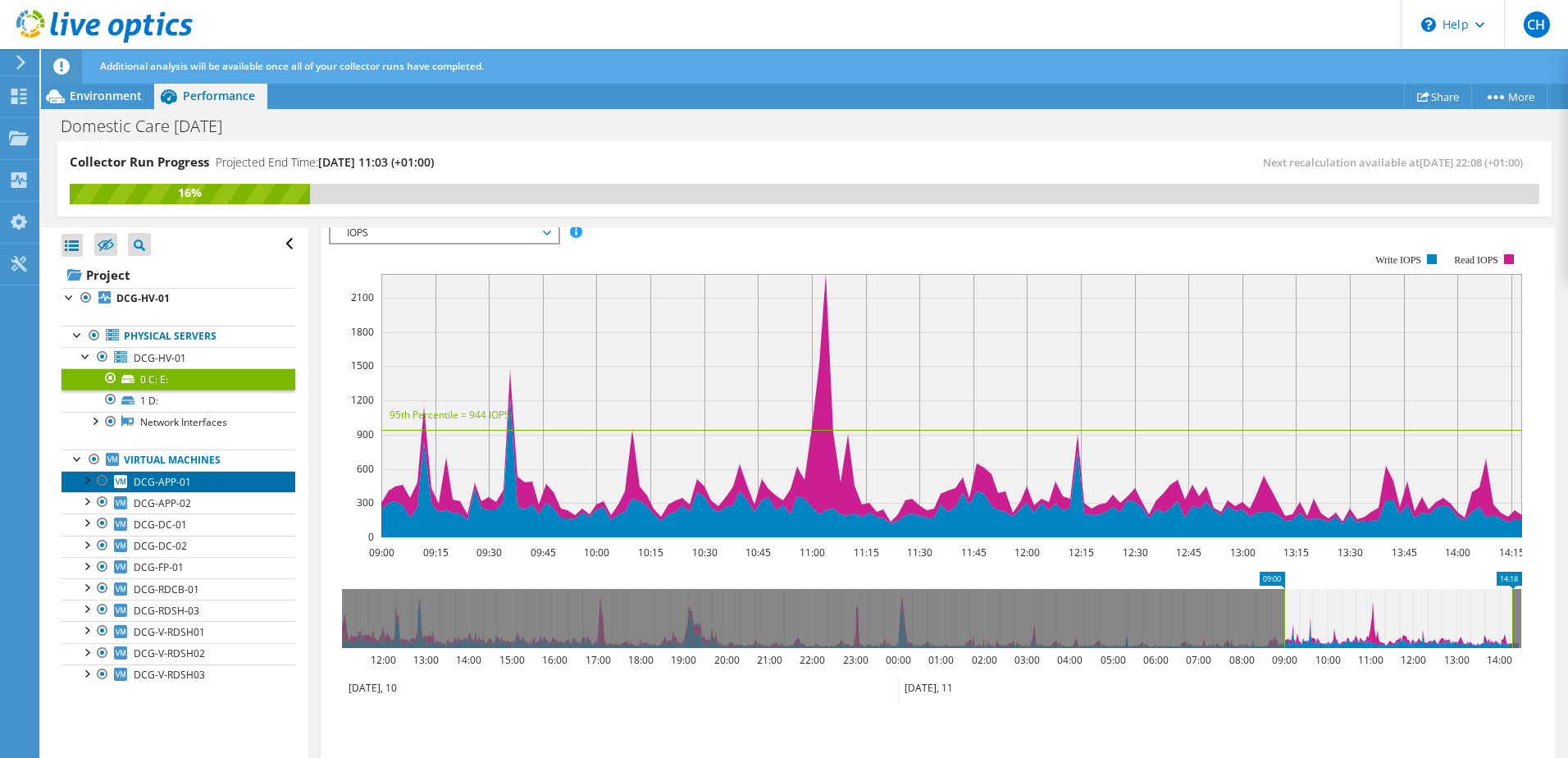
click at [178, 488] on span "DCG-APP-01" at bounding box center [163, 482] width 58 height 14
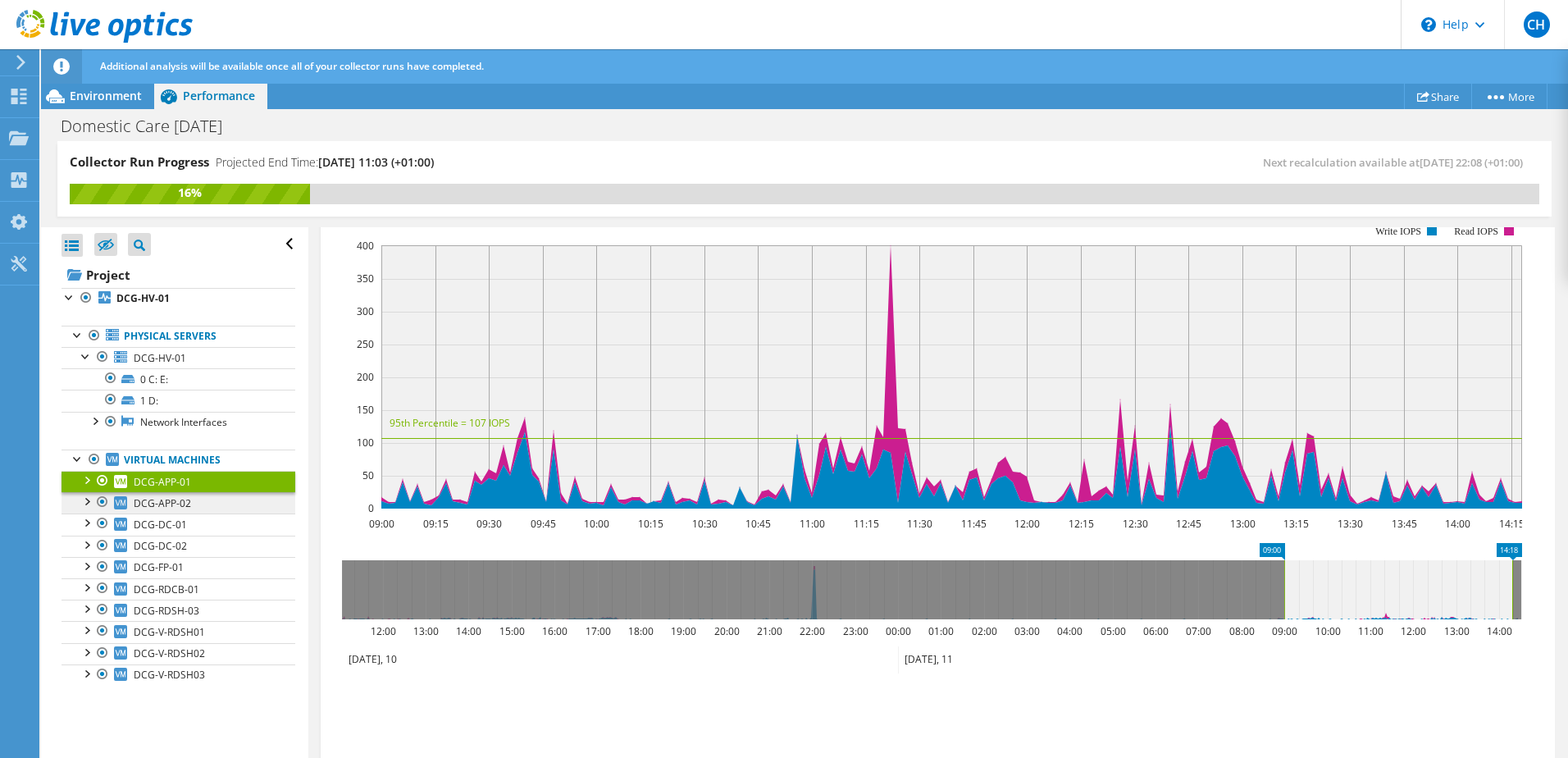
scroll to position [287, 0]
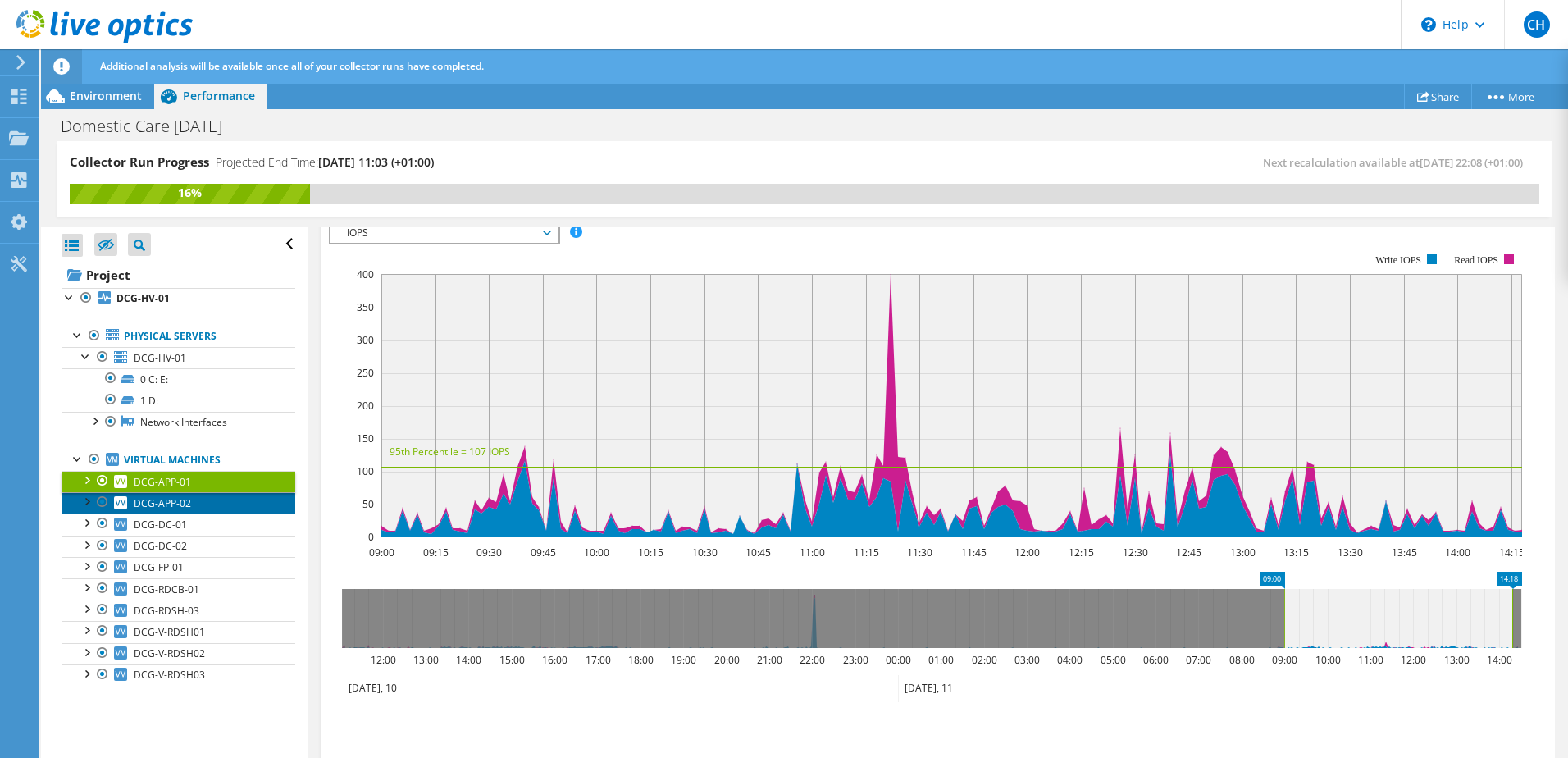
click at [180, 498] on span "DCG-APP-02" at bounding box center [163, 503] width 58 height 14
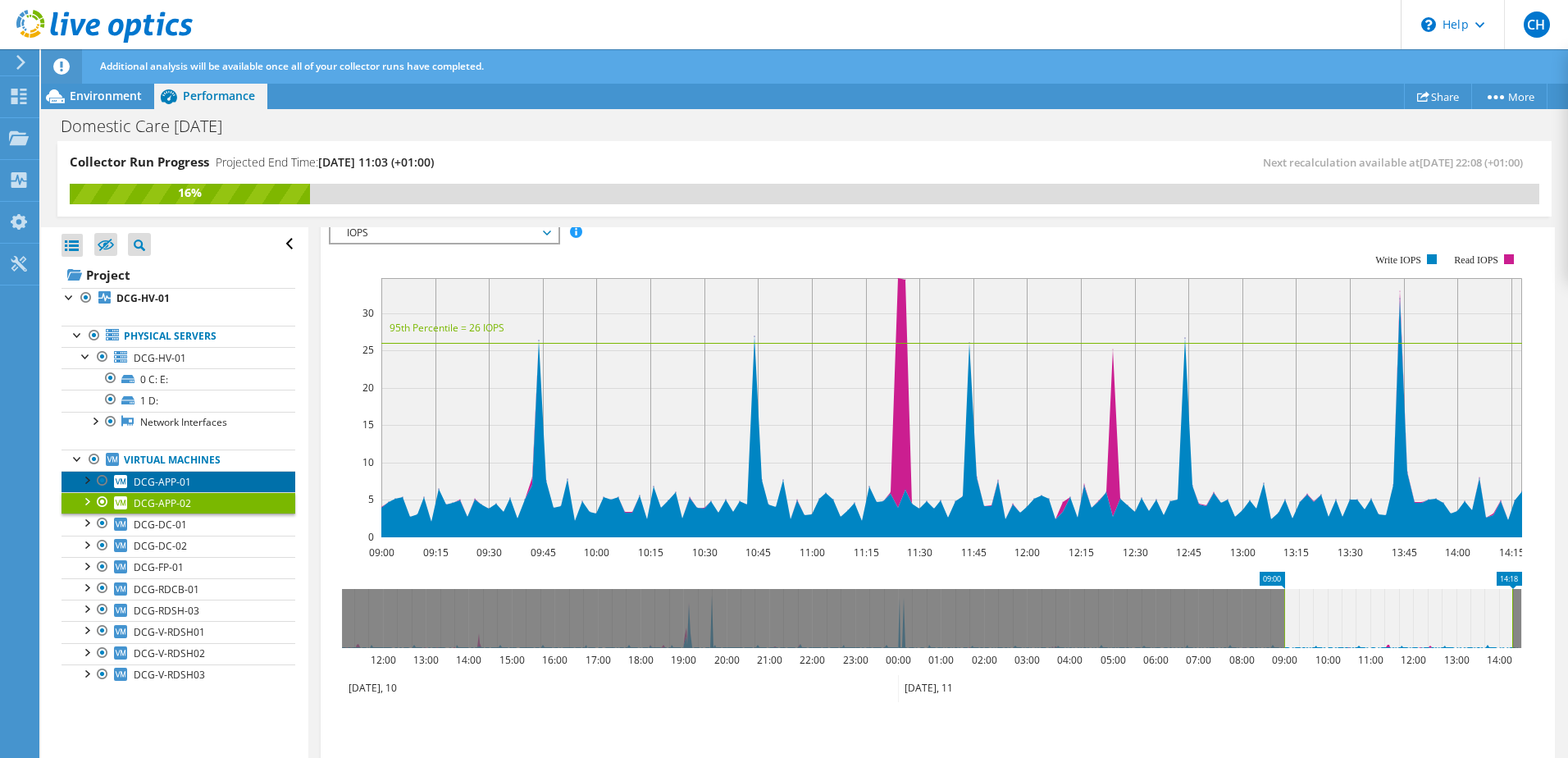
click at [173, 480] on span "DCG-APP-01" at bounding box center [163, 482] width 58 height 14
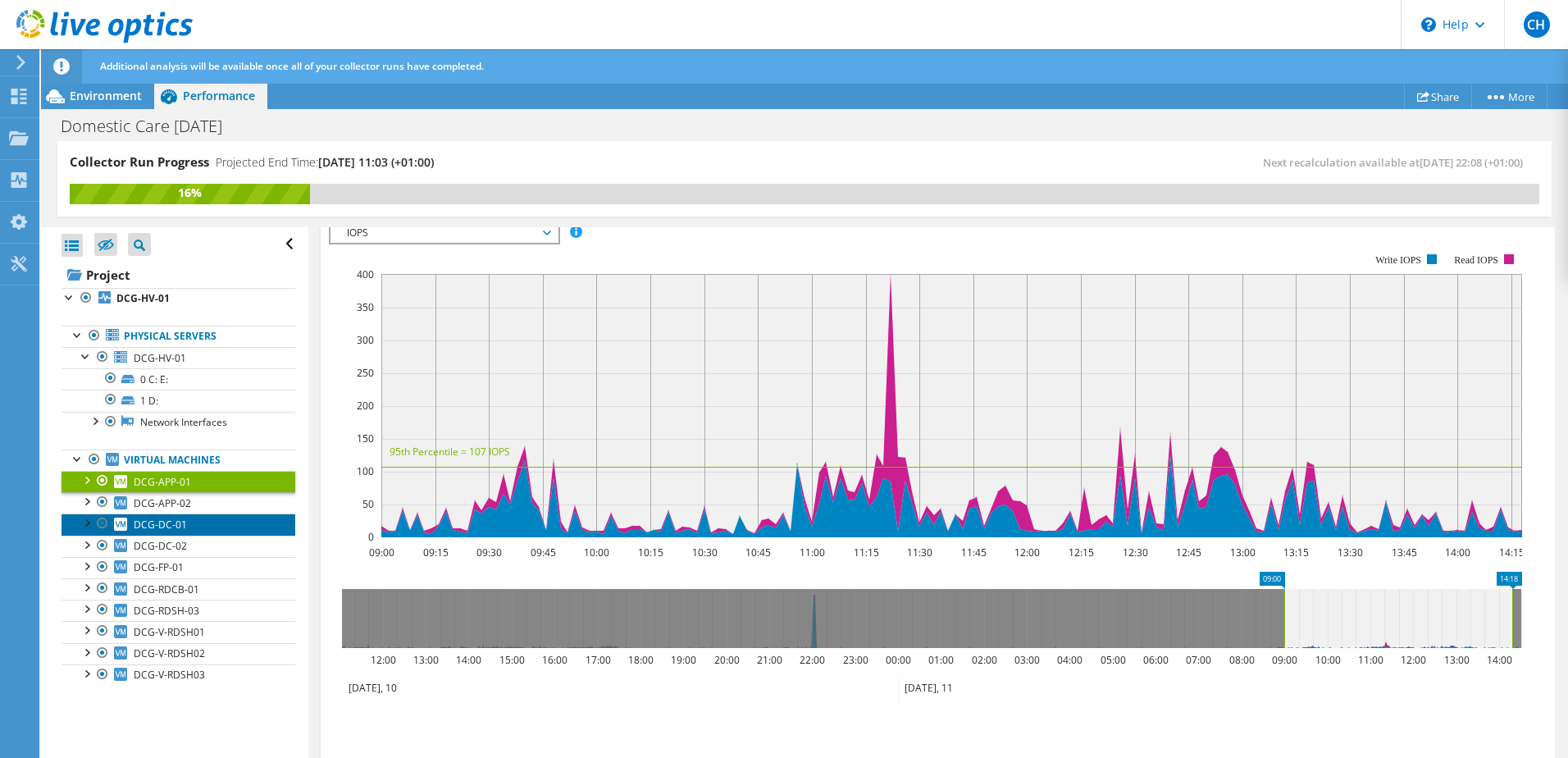
click at [178, 523] on span "DCG-DC-01" at bounding box center [160, 525] width 53 height 14
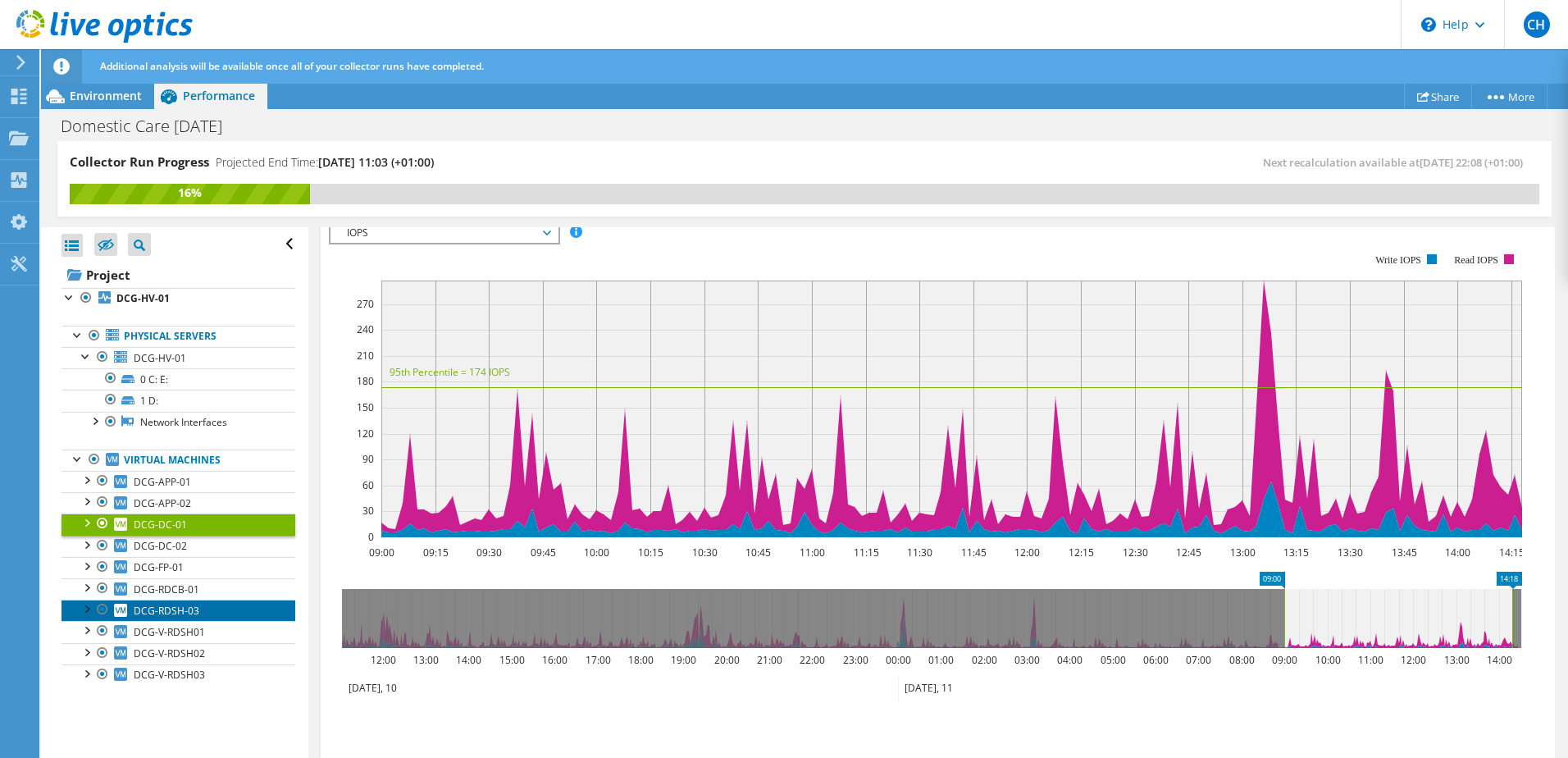
click at [204, 616] on link "DCG-RDSH-03" at bounding box center [178, 610] width 234 height 21
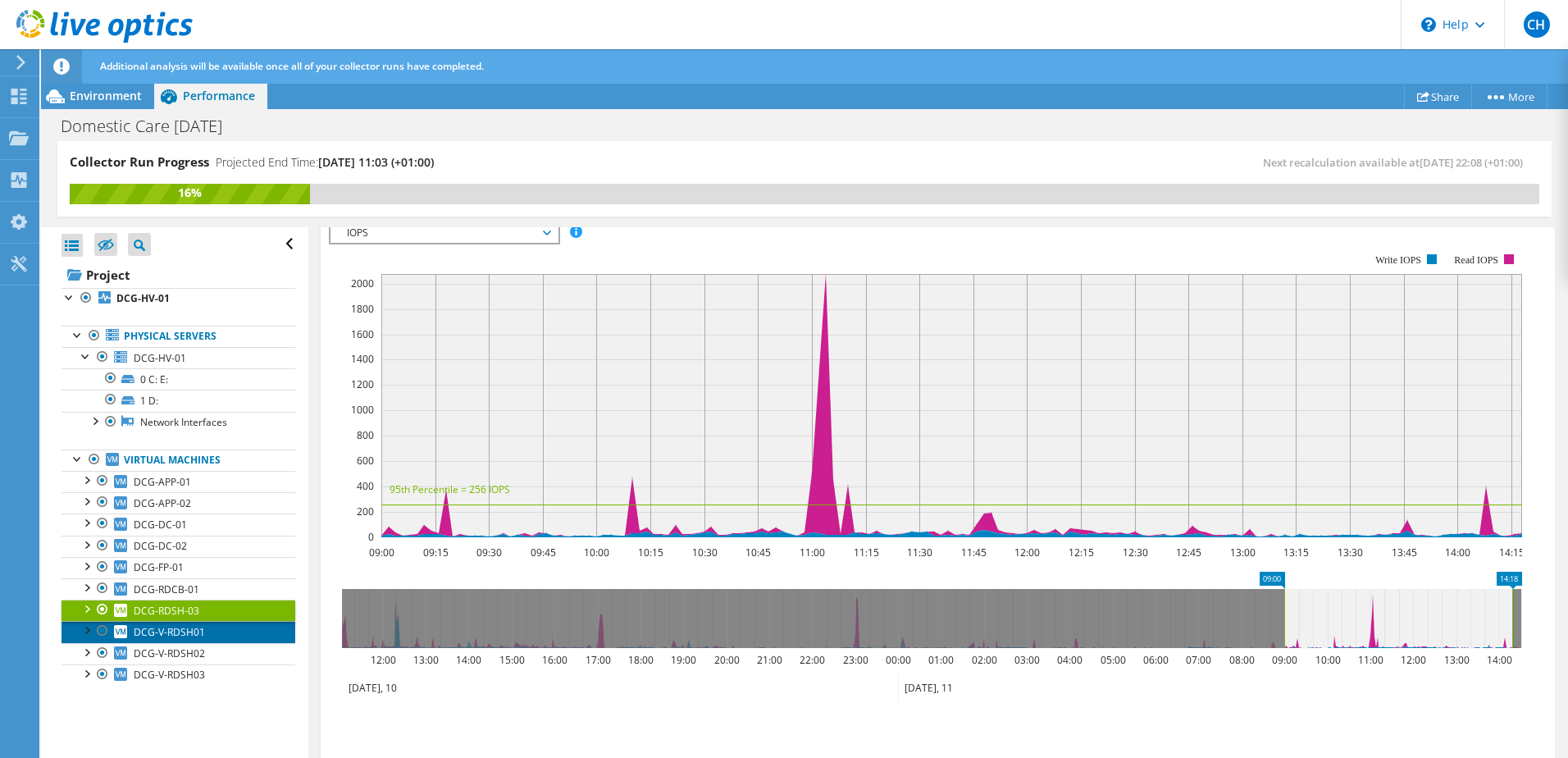
click at [161, 631] on span "DCG-V-RDSH01" at bounding box center [169, 632] width 71 height 14
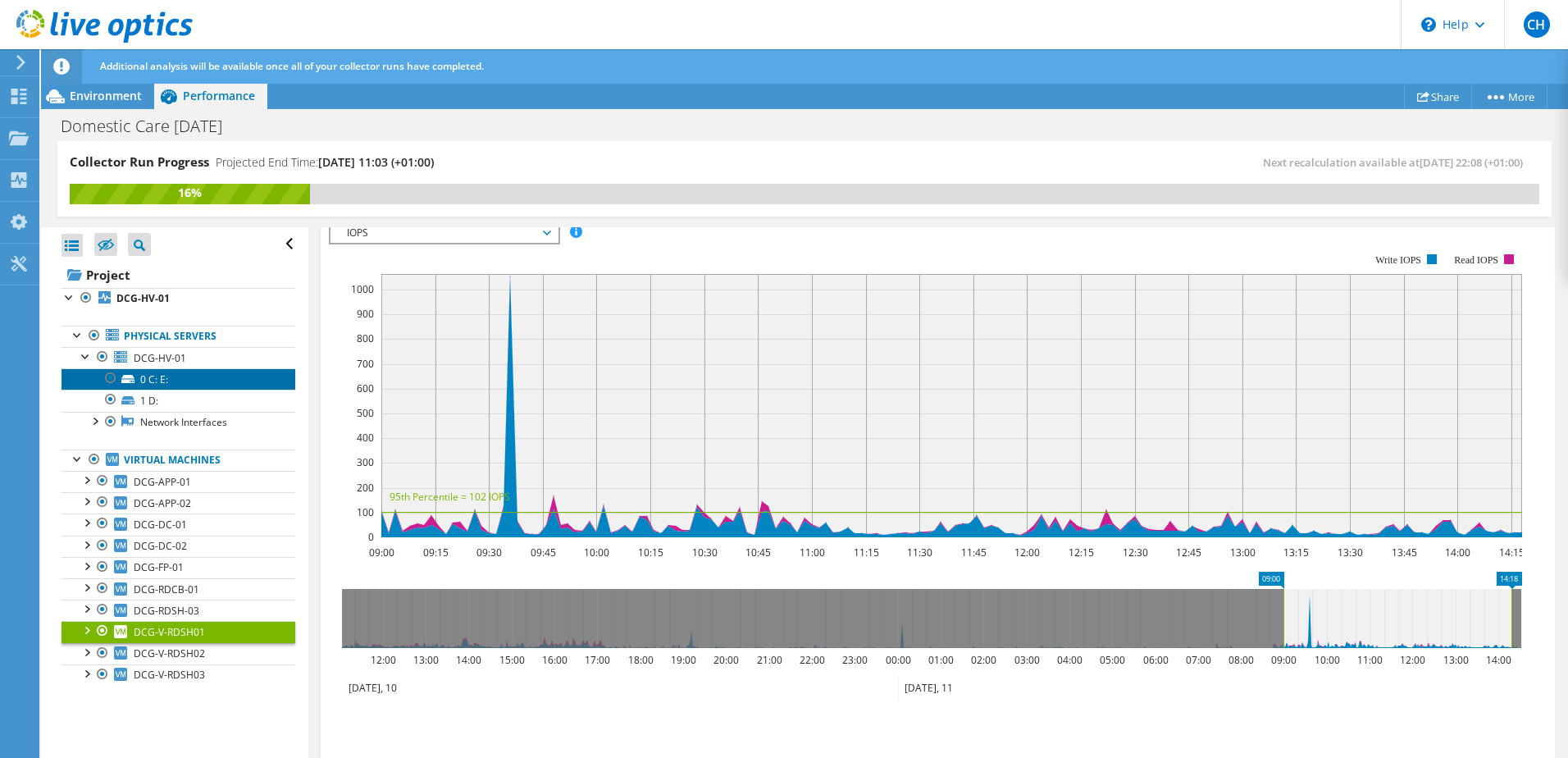
click at [152, 372] on link "0 C: E:" at bounding box center [178, 379] width 234 height 21
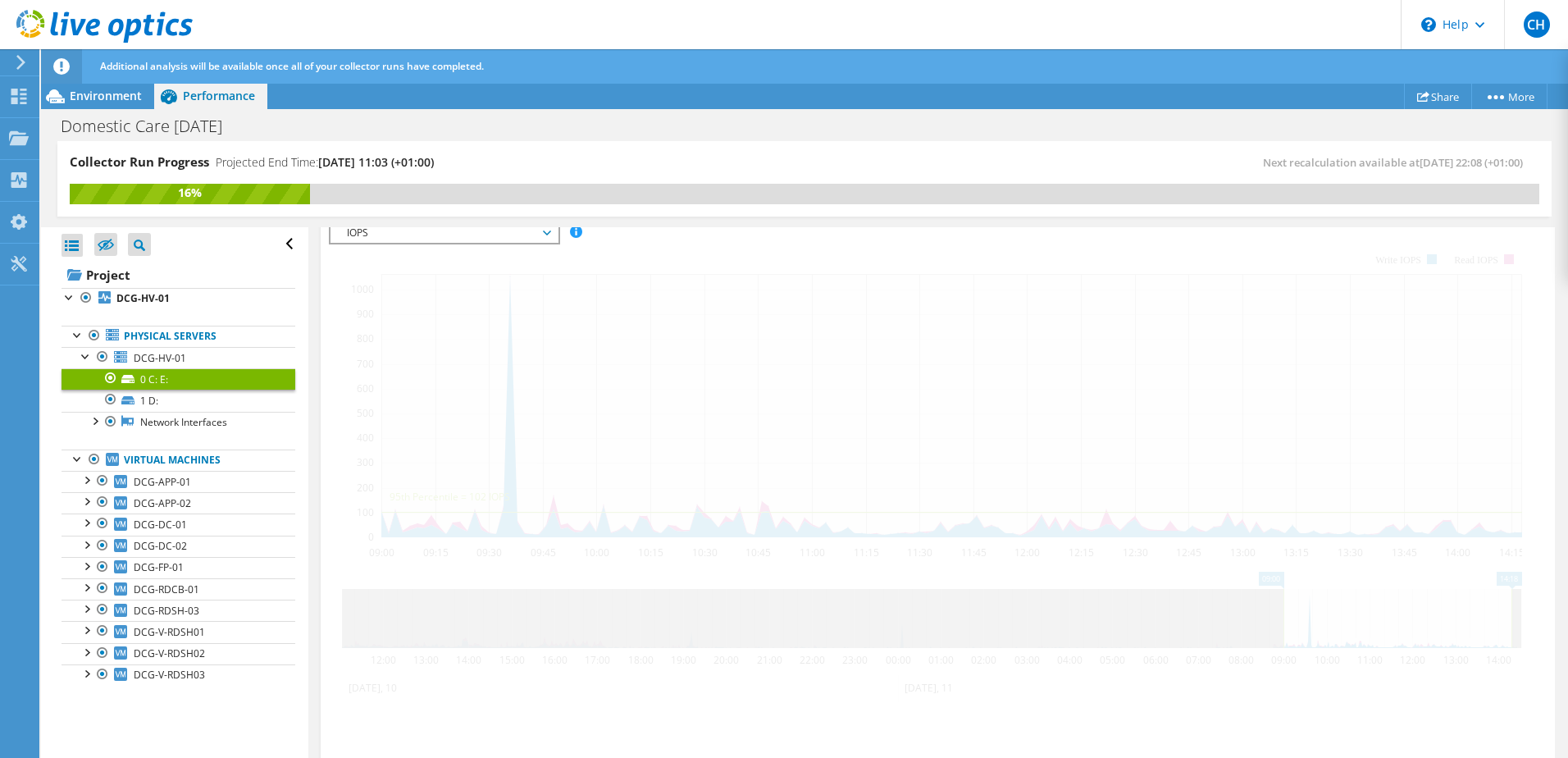
scroll to position [315, 0]
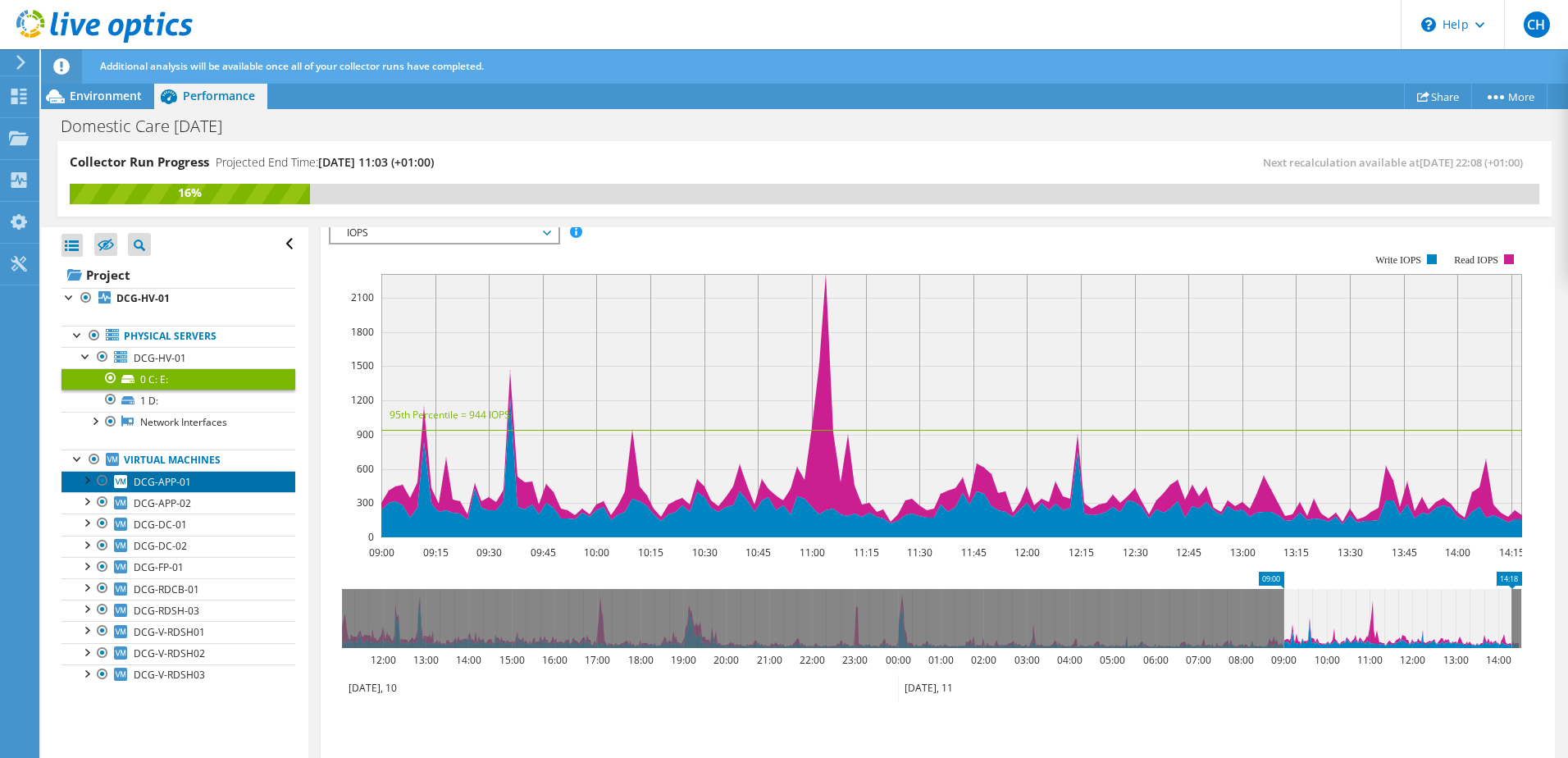
click at [184, 479] on span "DCG-APP-01" at bounding box center [163, 482] width 58 height 14
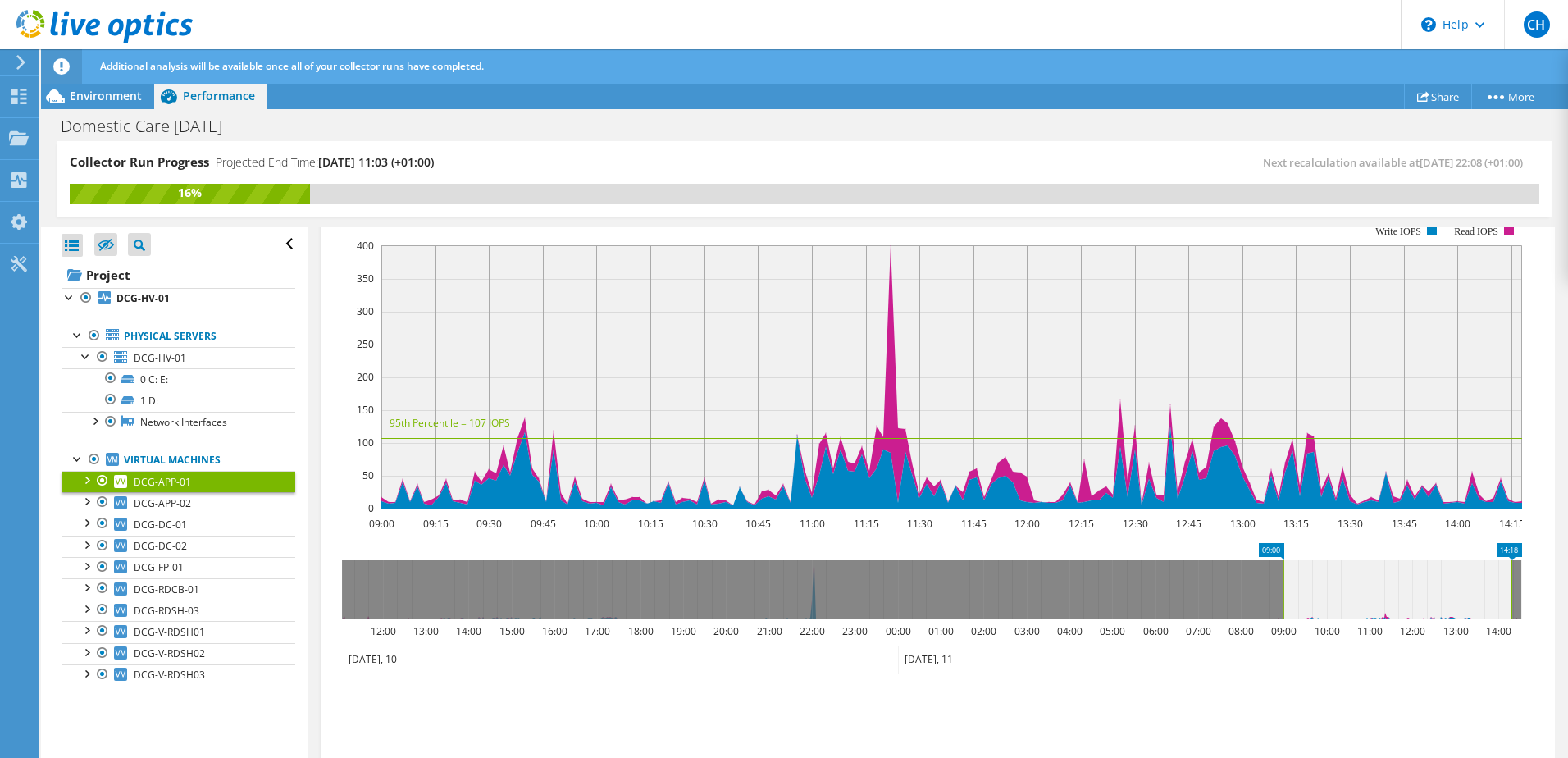
scroll to position [287, 0]
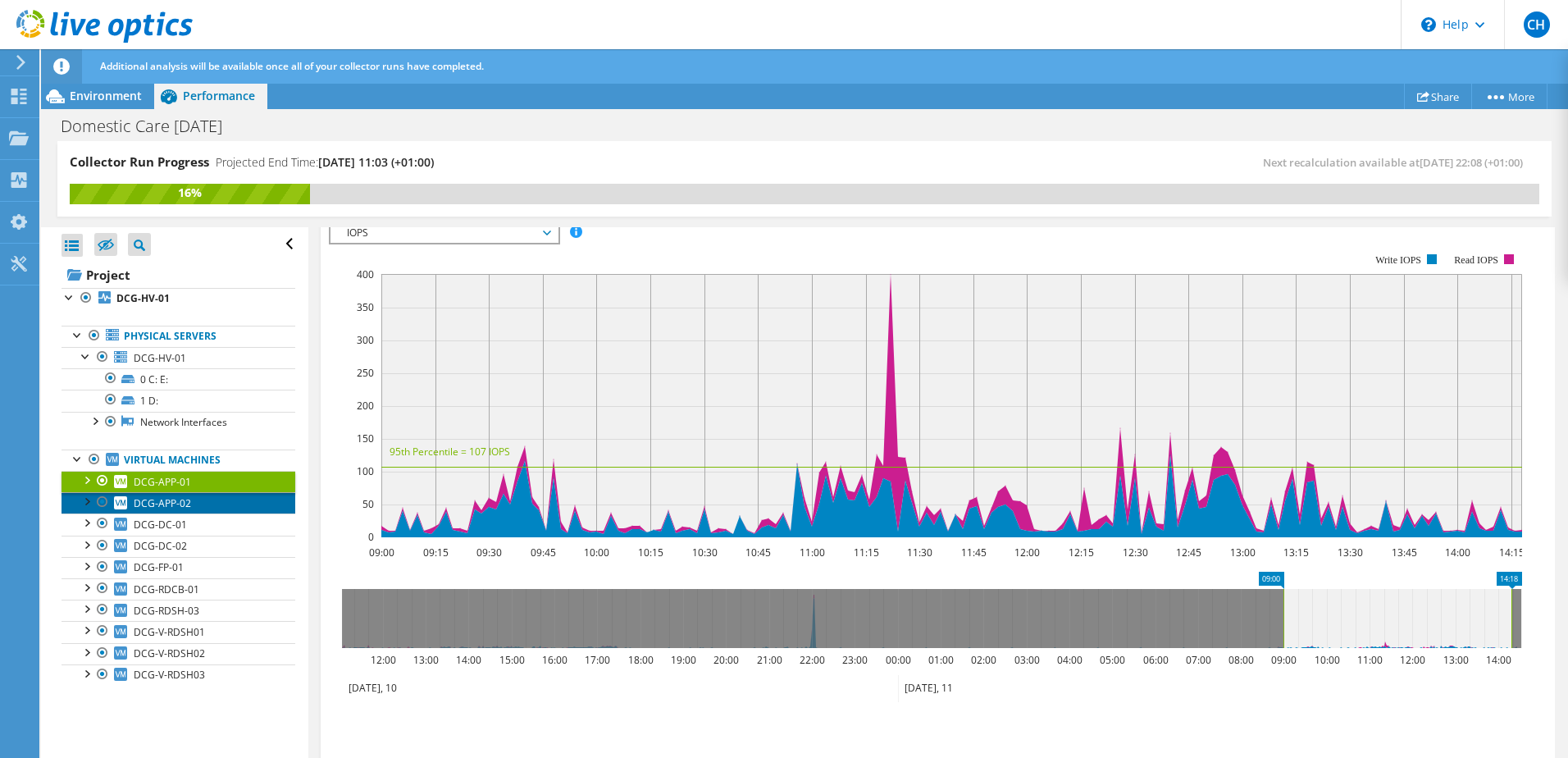
click at [157, 499] on span "DCG-APP-02" at bounding box center [163, 503] width 58 height 14
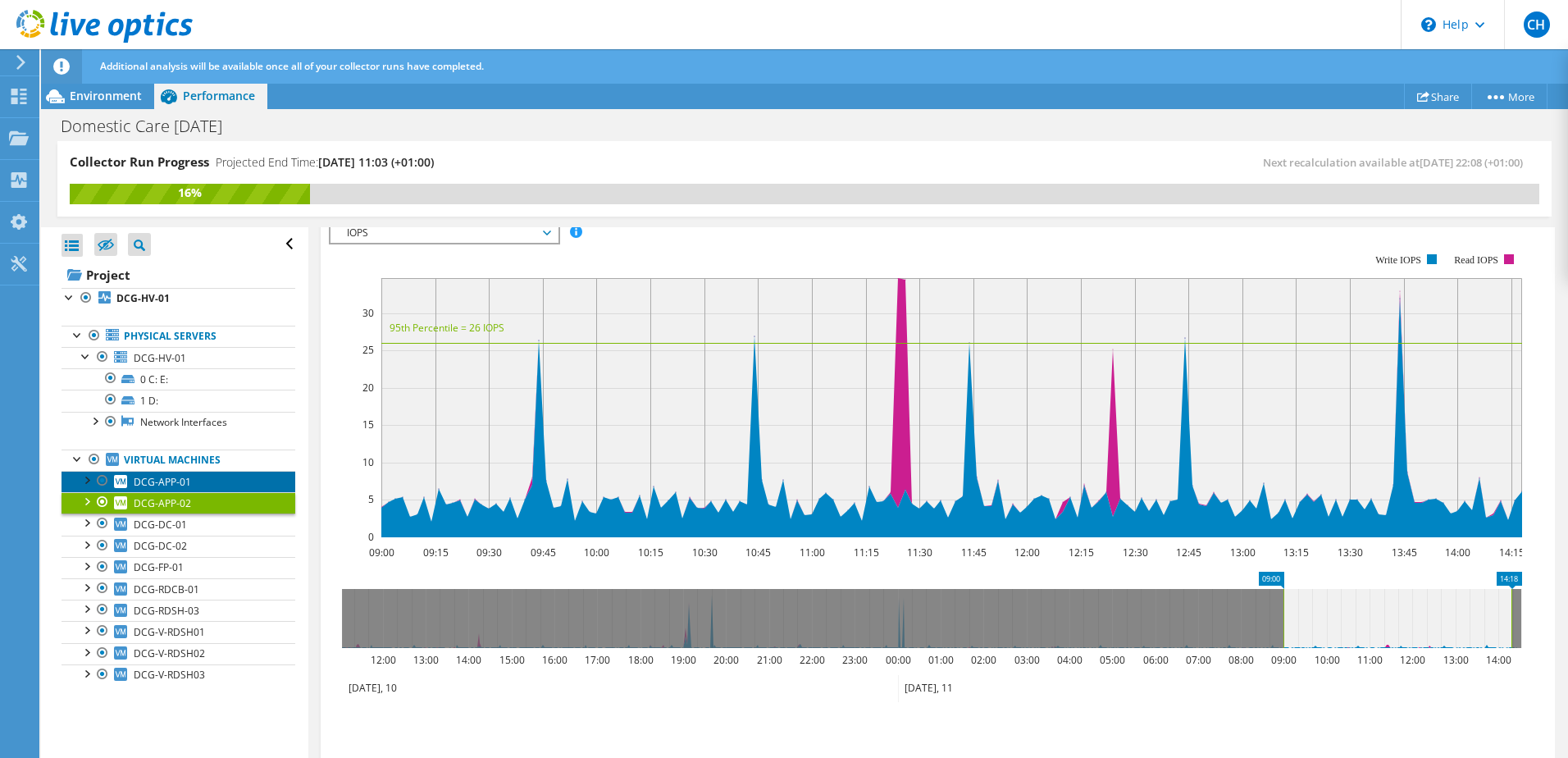
click at [180, 488] on span "DCG-APP-01" at bounding box center [163, 482] width 58 height 14
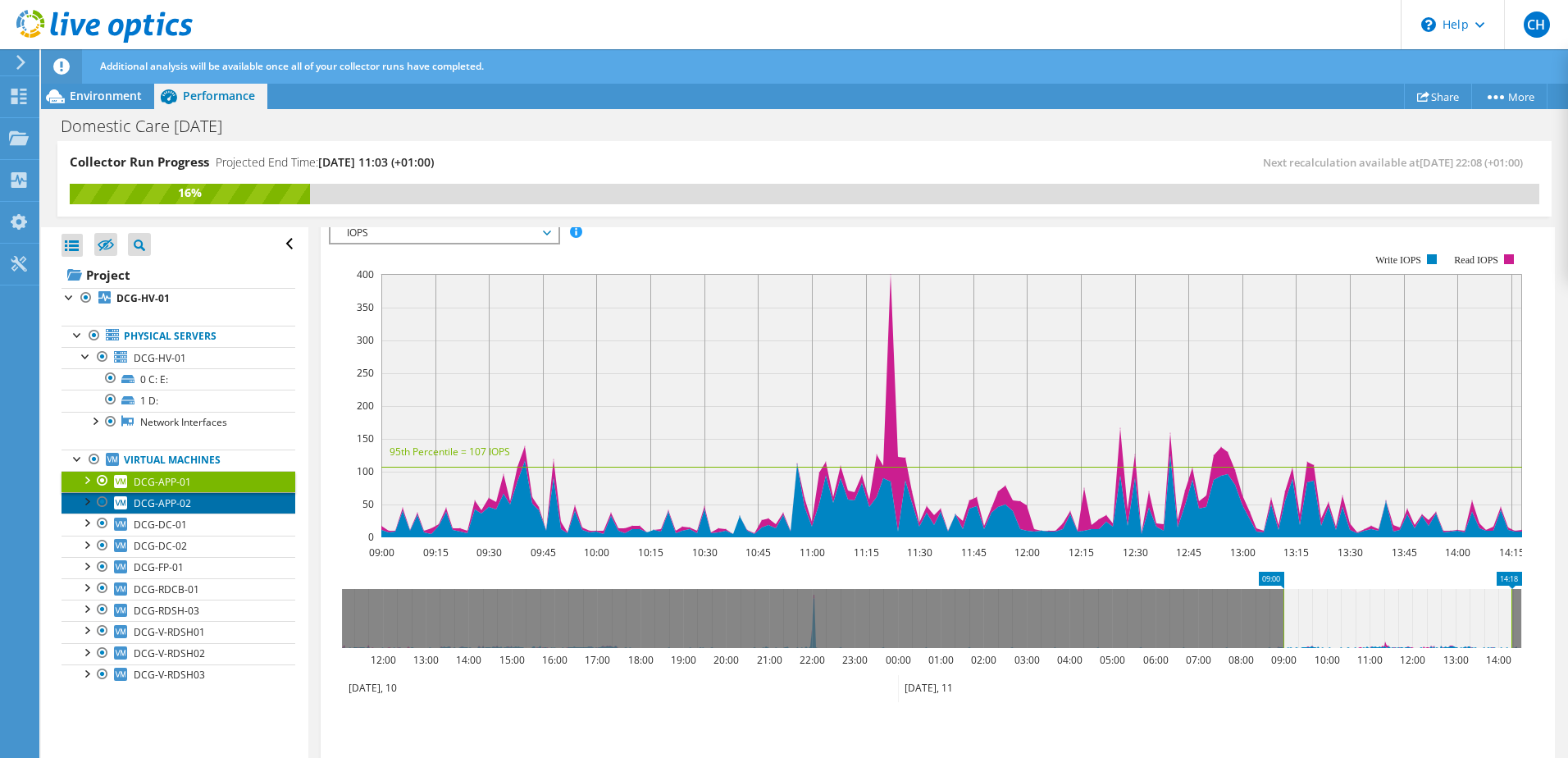
click at [166, 507] on span "DCG-APP-02" at bounding box center [163, 503] width 58 height 14
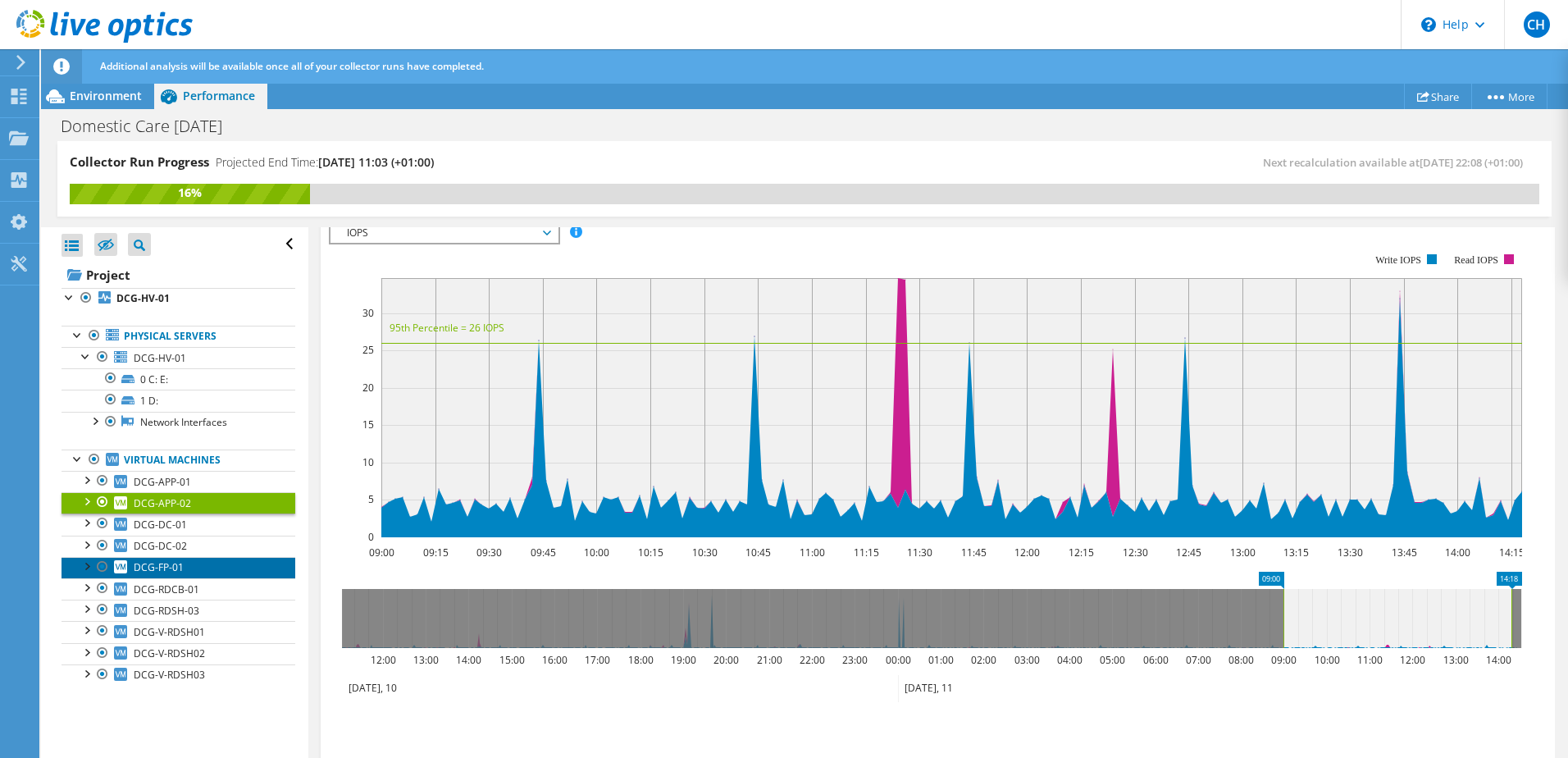
click at [176, 570] on span "DCG-FP-01" at bounding box center [159, 567] width 50 height 14
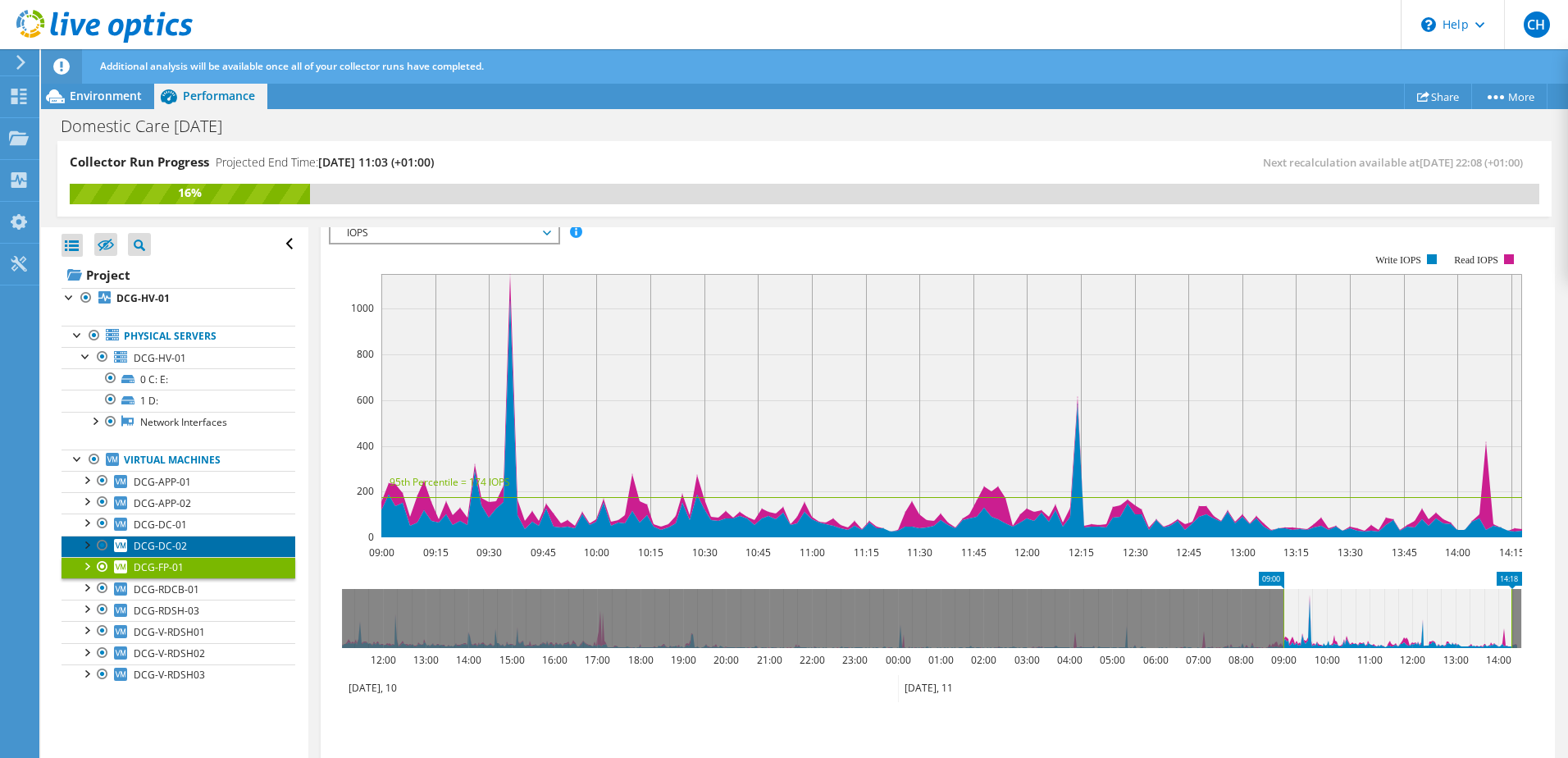
click at [167, 549] on span "DCG-DC-02" at bounding box center [160, 546] width 53 height 14
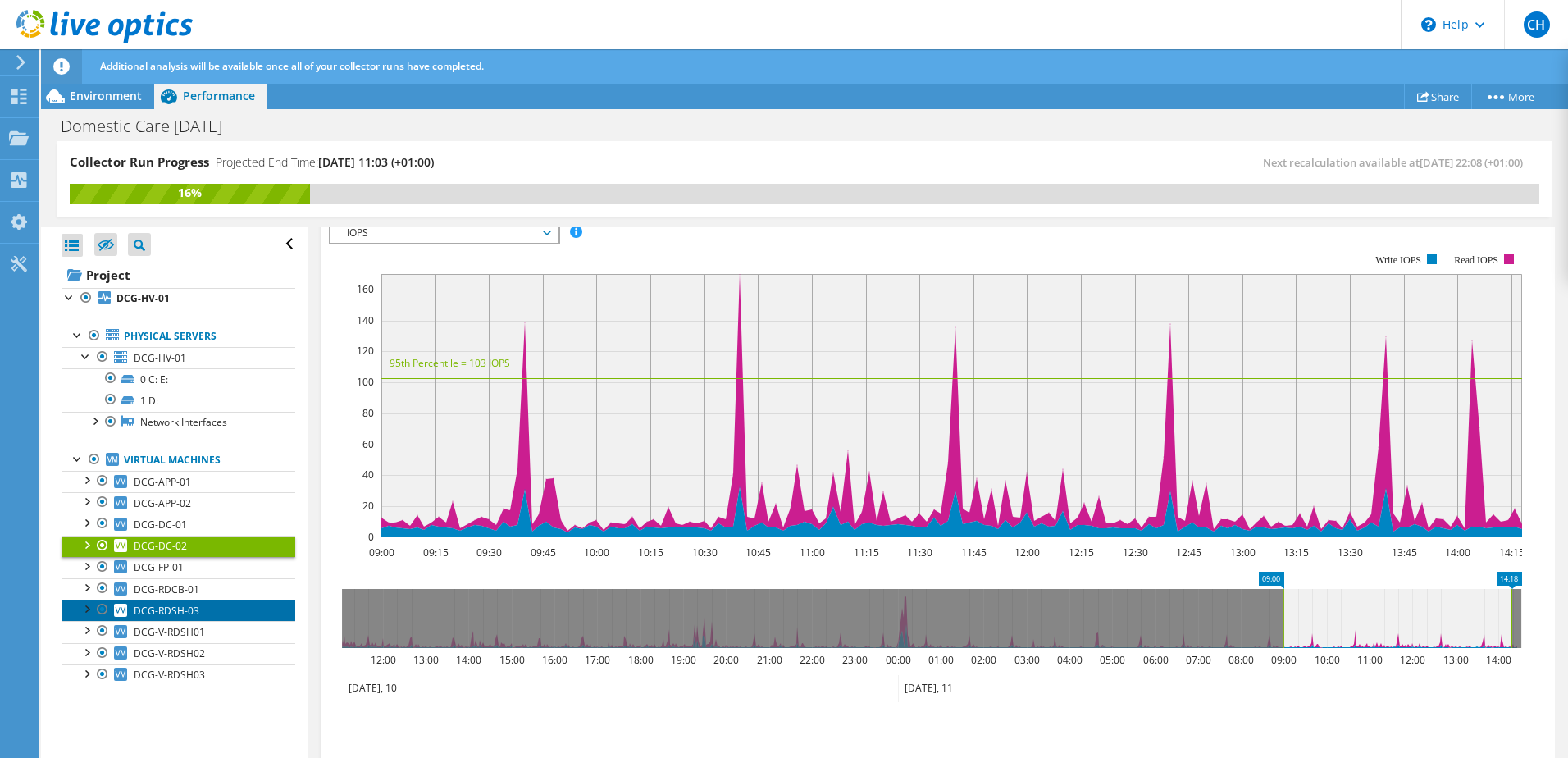
click at [187, 614] on span "DCG-RDSH-03" at bounding box center [166, 611] width 66 height 14
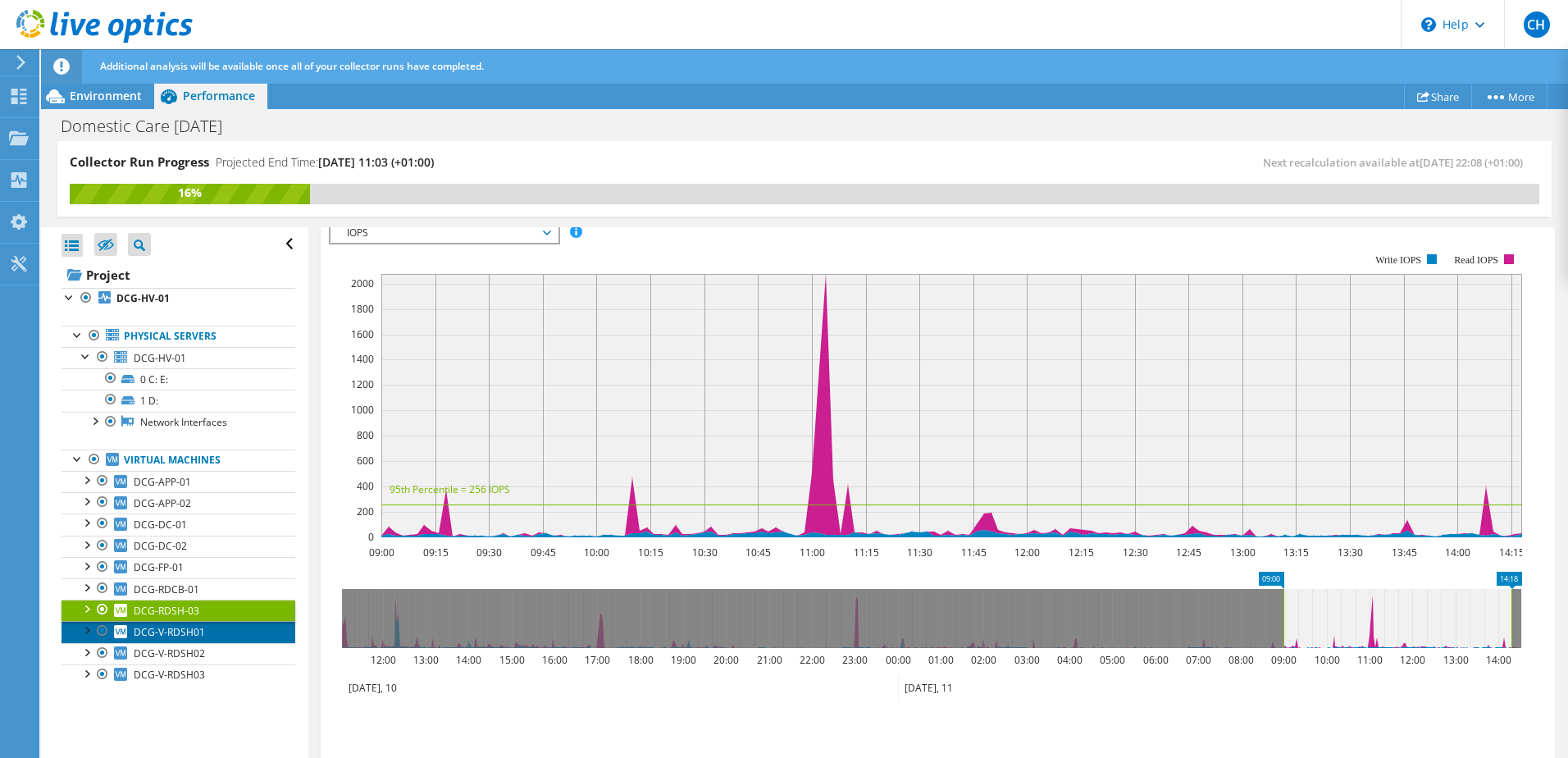
click at [196, 637] on span "DCG-V-RDSH01" at bounding box center [169, 632] width 71 height 14
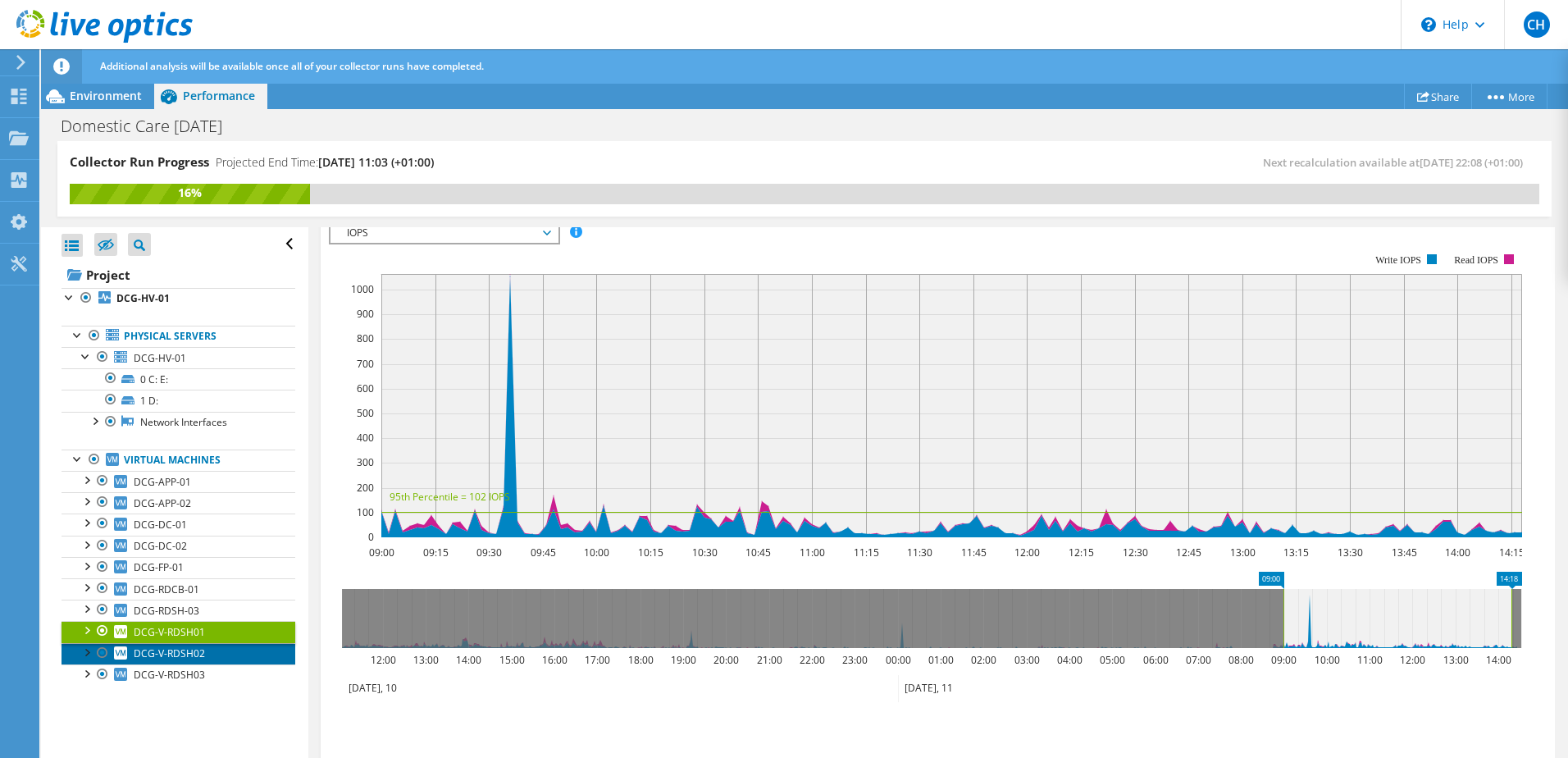
click at [200, 658] on span "DCG-V-RDSH02" at bounding box center [169, 654] width 71 height 14
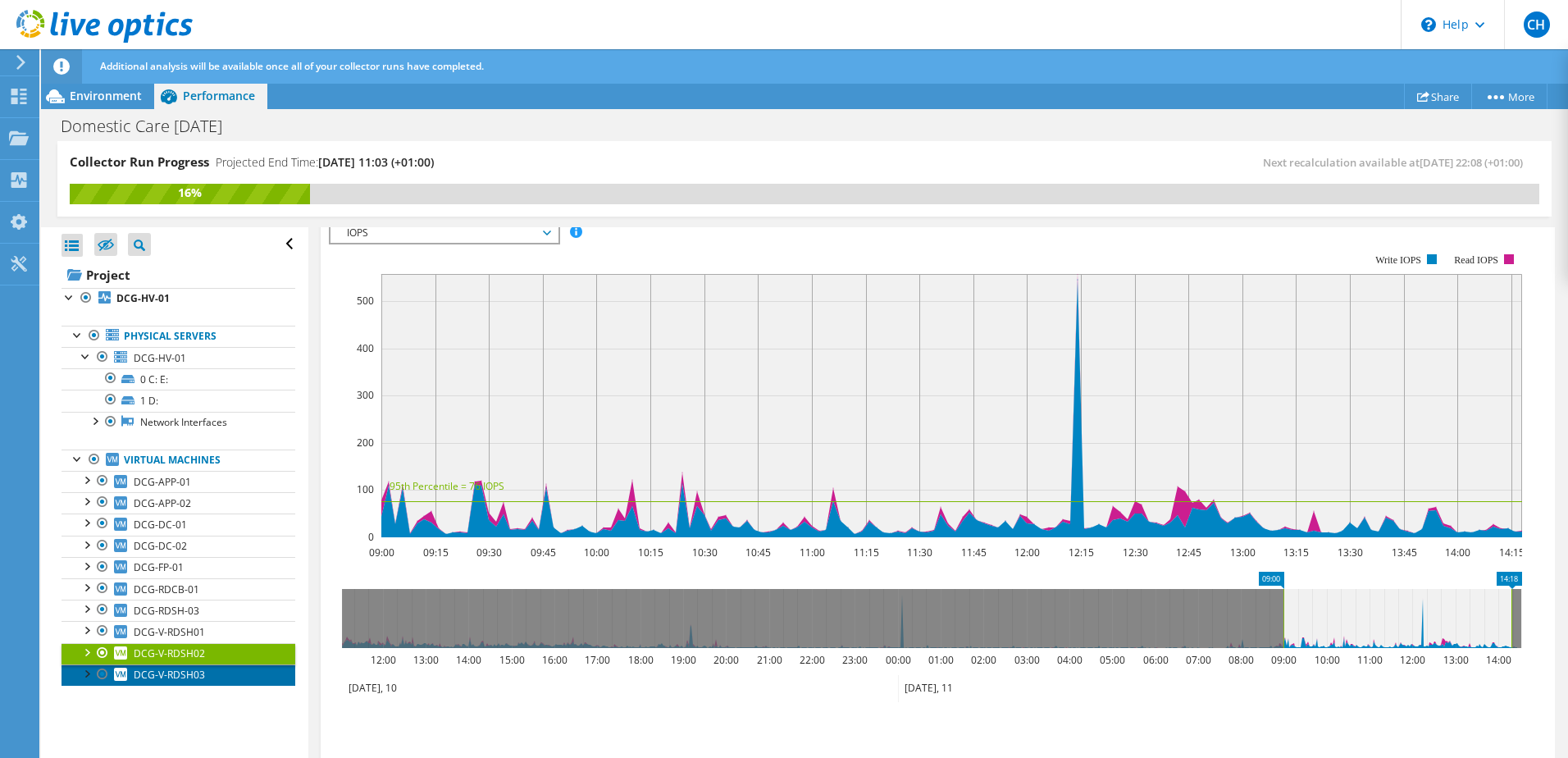
click at [199, 672] on span "DCG-V-RDSH03" at bounding box center [169, 675] width 71 height 14
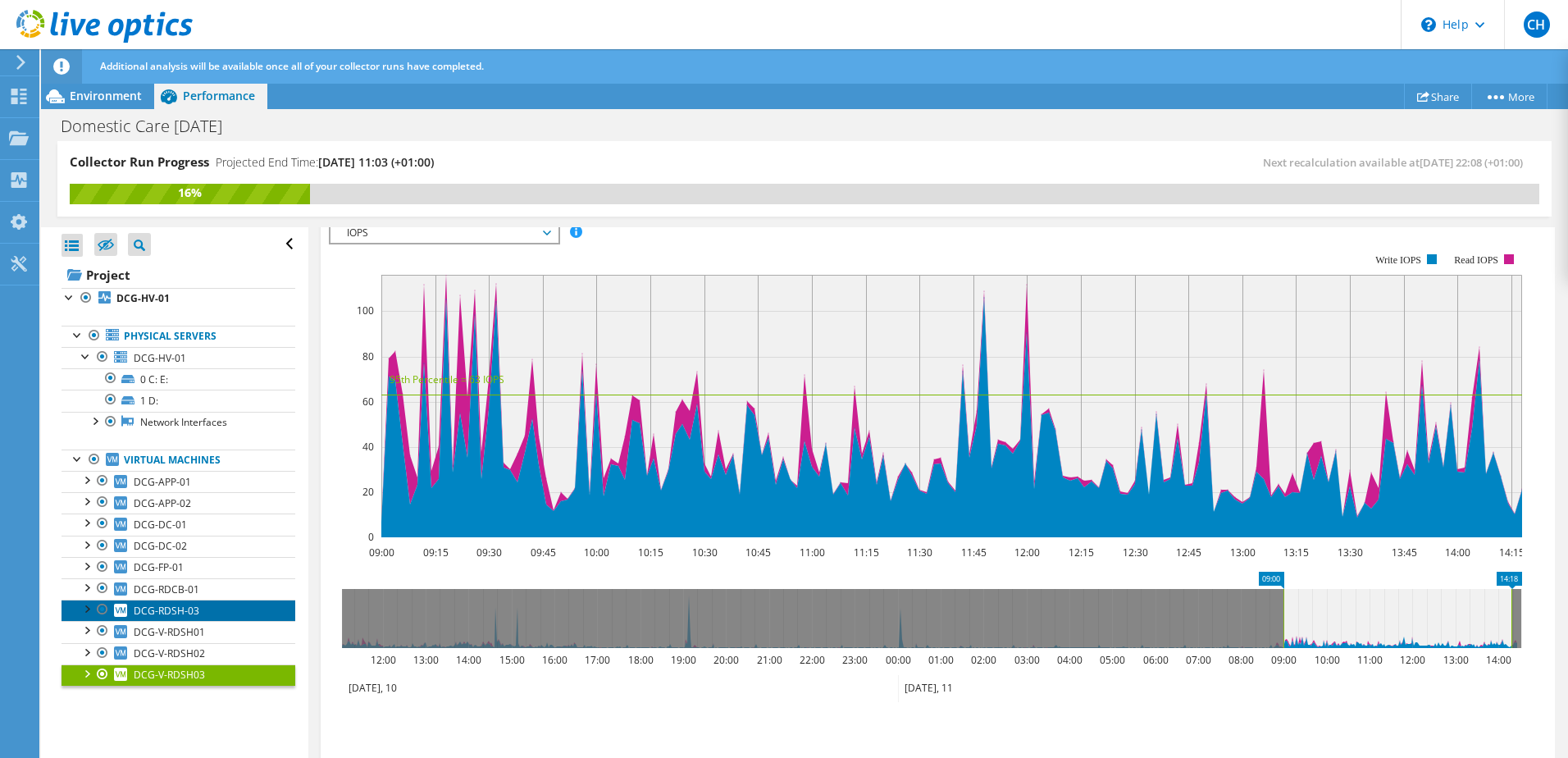
click at [194, 606] on span "DCG-RDSH-03" at bounding box center [166, 611] width 66 height 14
